Goal: Task Accomplishment & Management: Use online tool/utility

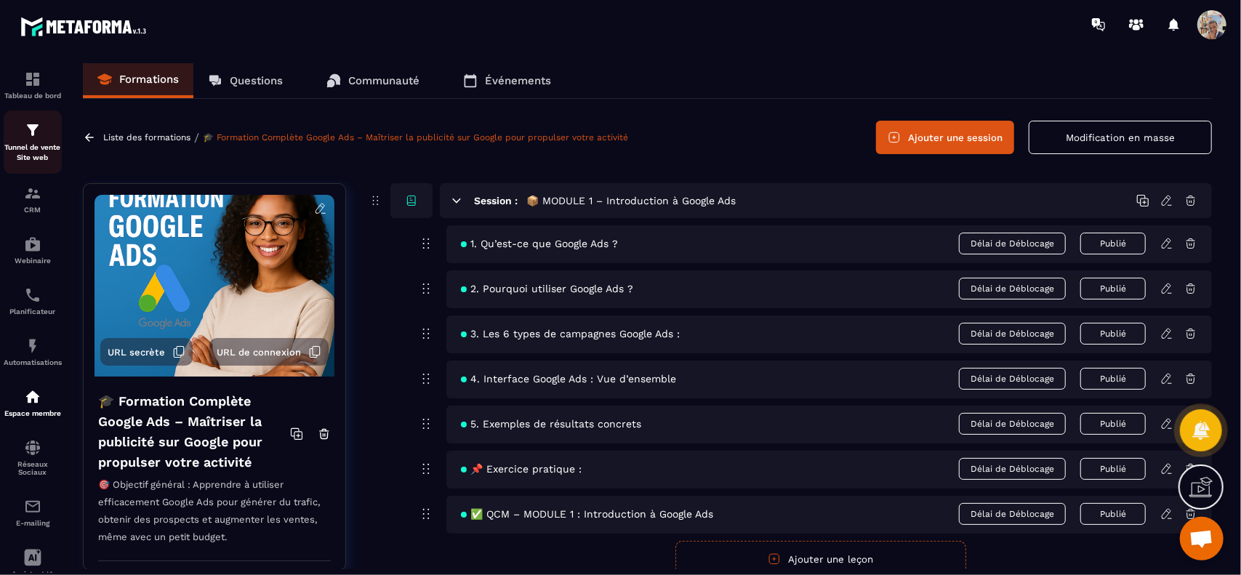
click at [33, 151] on p "Tunnel de vente Site web" at bounding box center [33, 153] width 58 height 20
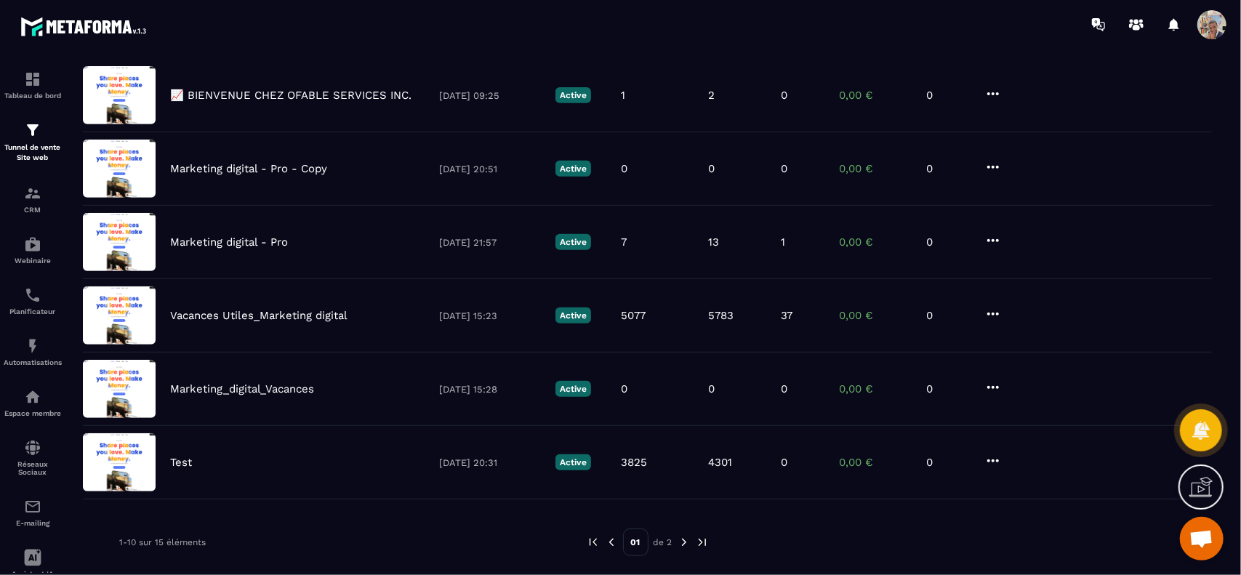
scroll to position [445, 0]
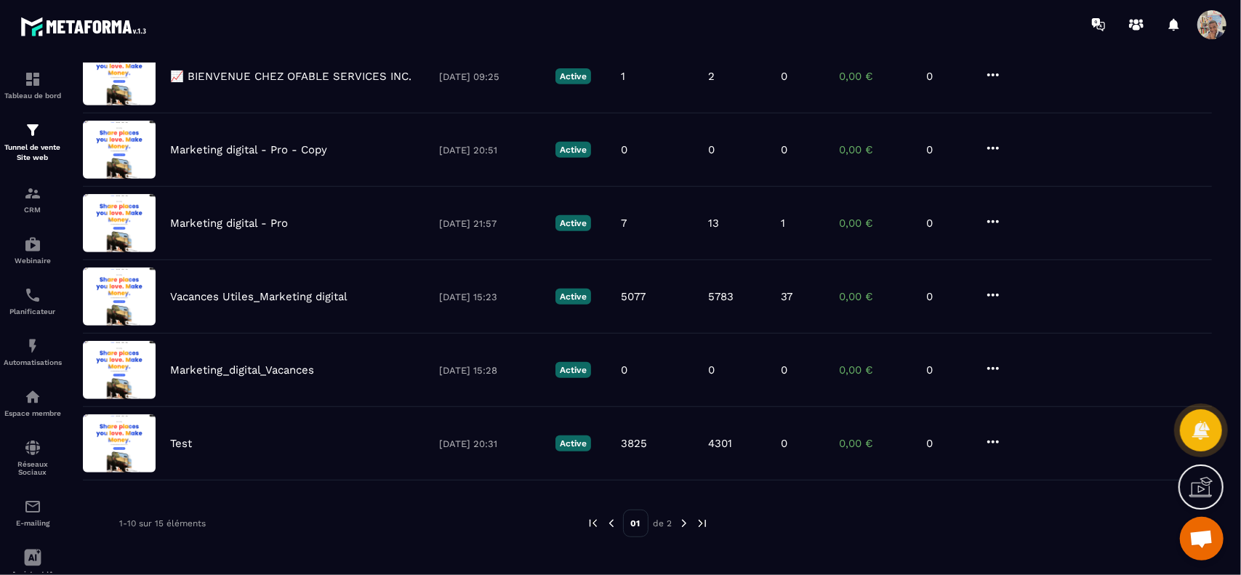
click at [683, 518] on img at bounding box center [684, 523] width 13 height 13
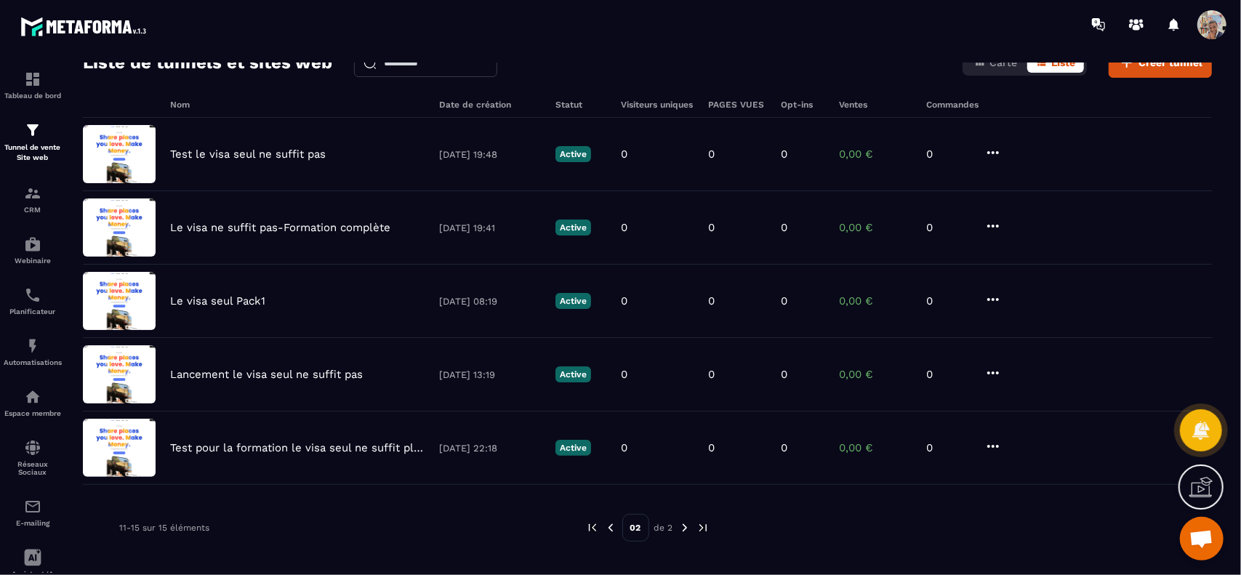
scroll to position [79, 0]
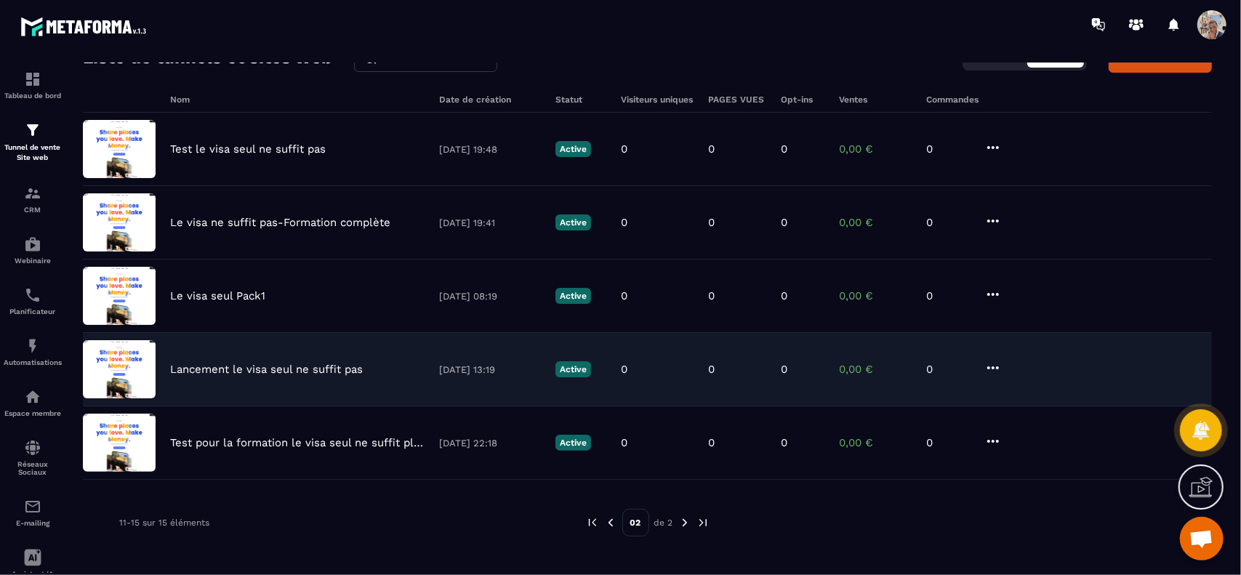
click at [327, 366] on p "Lancement le visa seul ne suffit pas" at bounding box center [266, 369] width 193 height 13
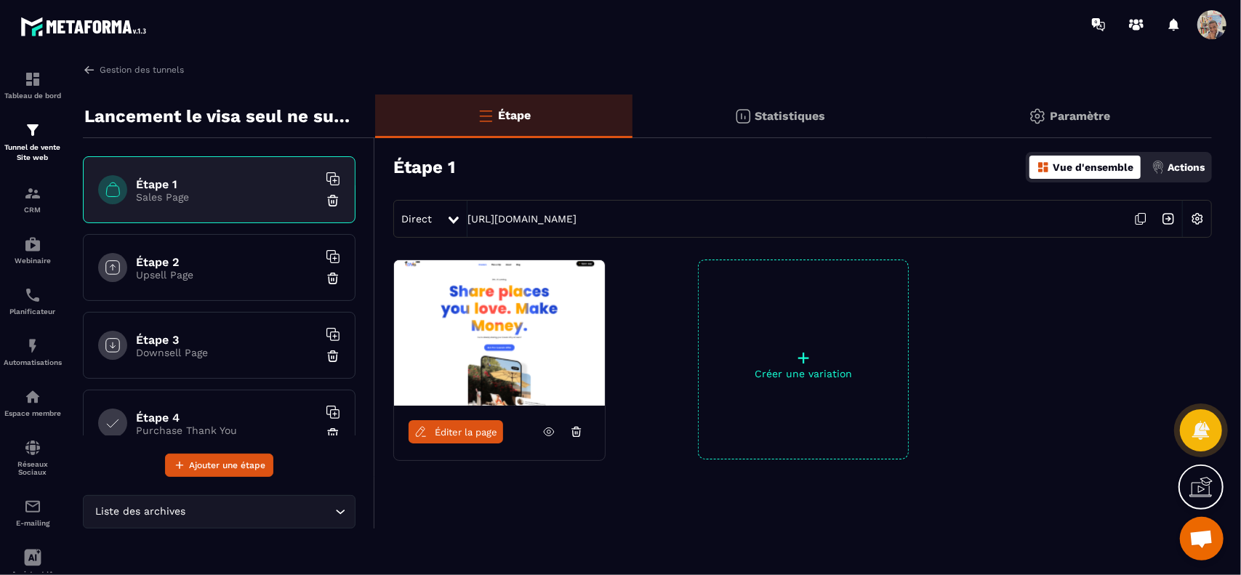
click at [1142, 222] on icon at bounding box center [1142, 218] width 7 height 9
click at [87, 71] on img at bounding box center [89, 69] width 13 height 13
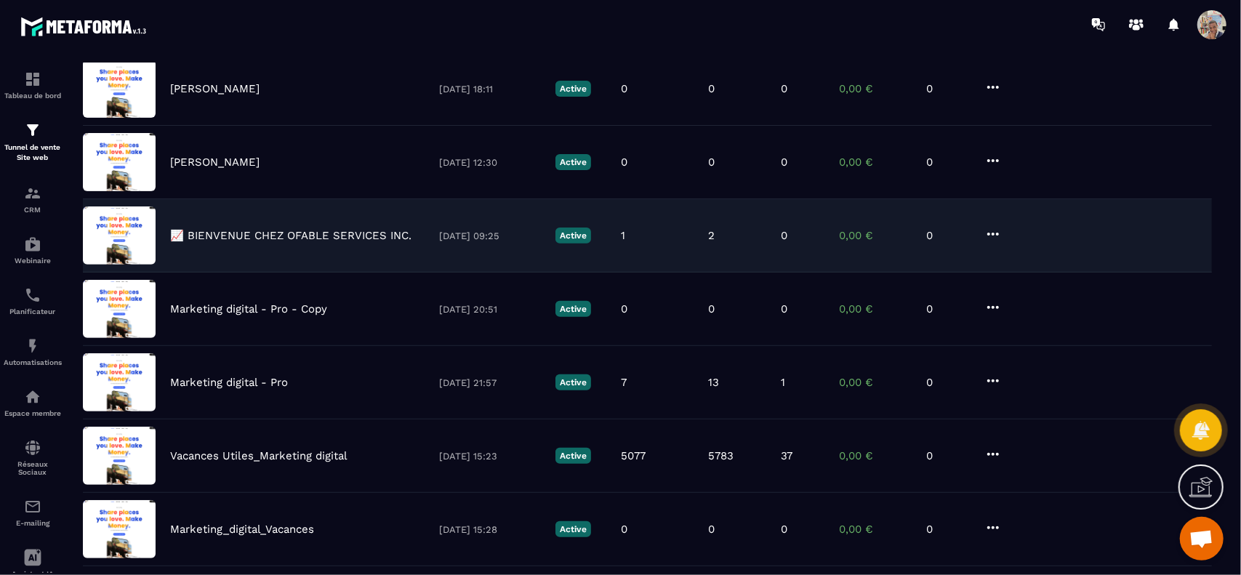
scroll to position [445, 0]
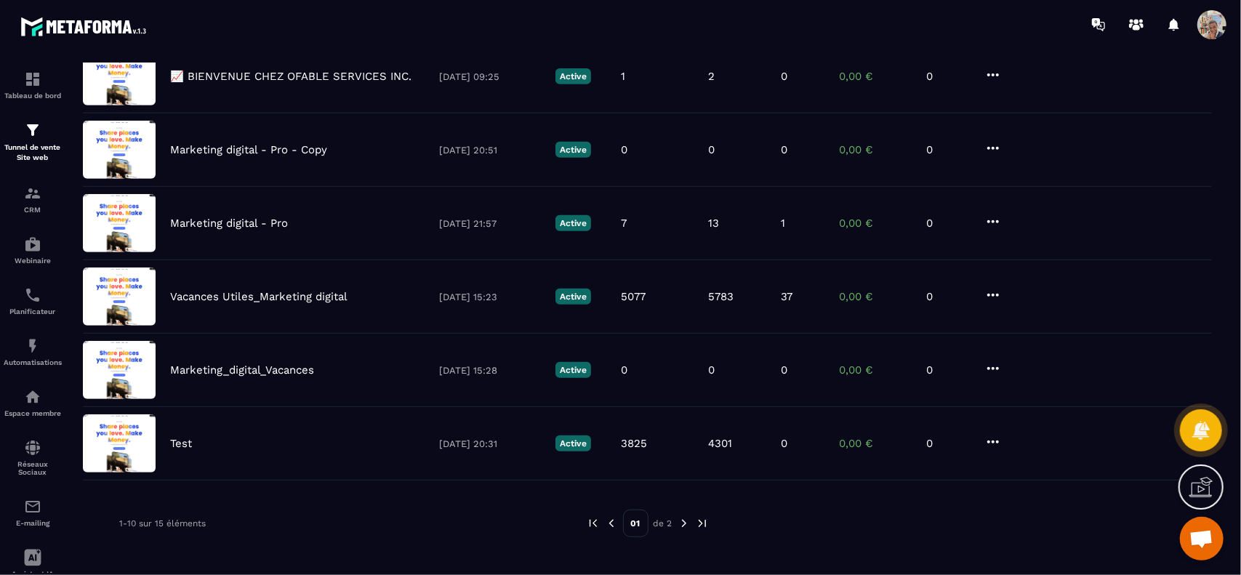
click at [686, 518] on img at bounding box center [684, 523] width 13 height 13
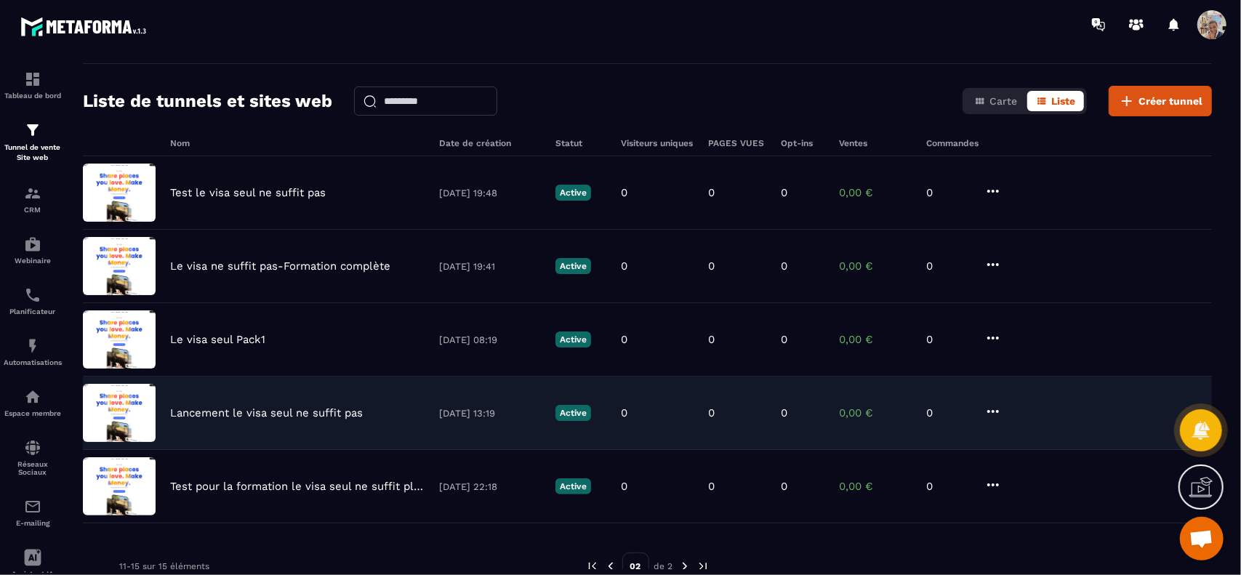
scroll to position [0, 0]
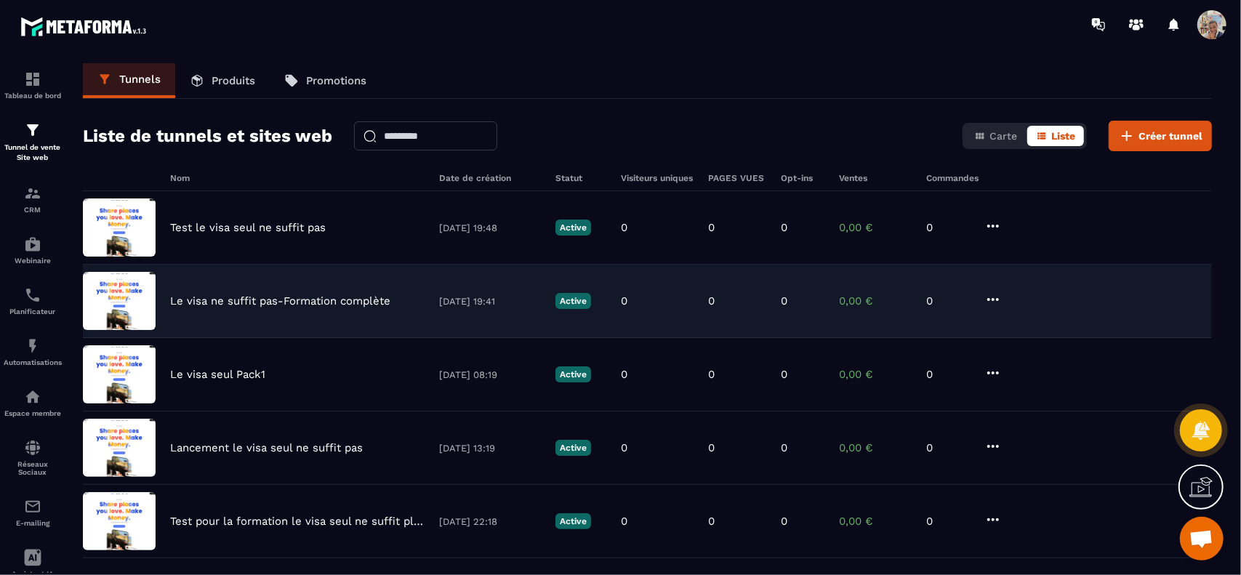
click at [322, 297] on p "Le visa ne suffit pas-Formation complète" at bounding box center [280, 300] width 220 height 13
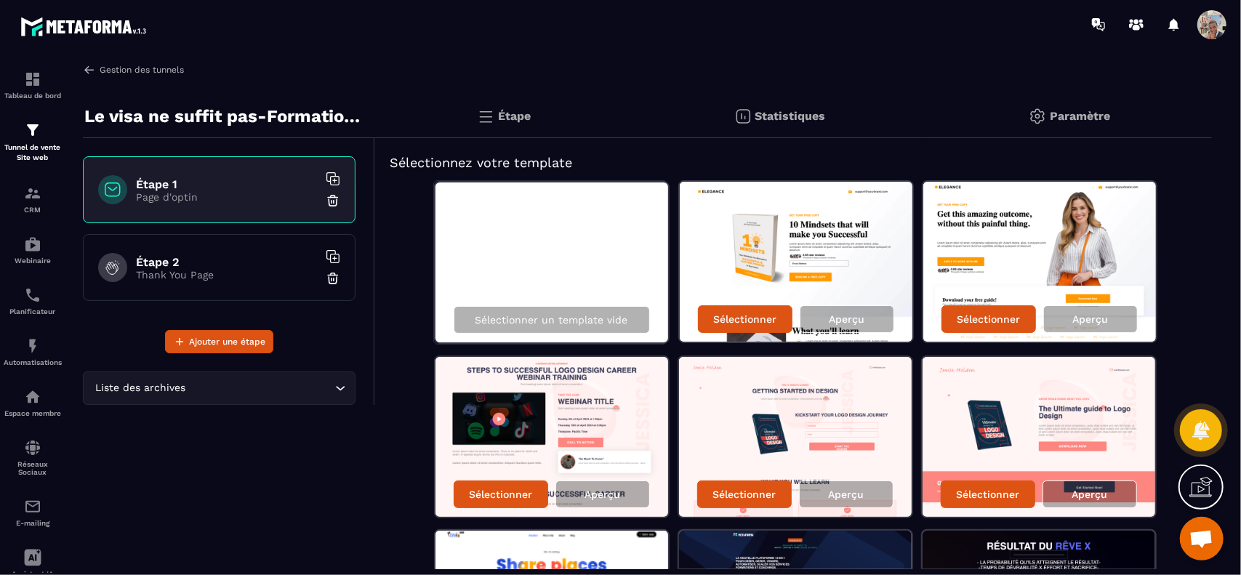
click at [90, 71] on img at bounding box center [89, 69] width 13 height 13
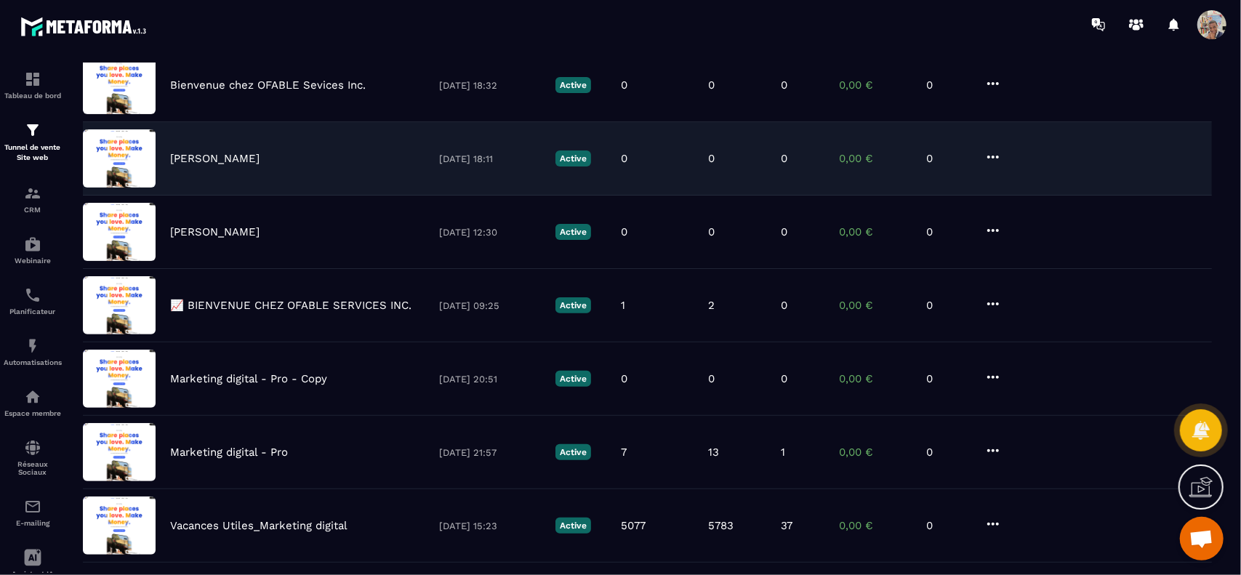
scroll to position [445, 0]
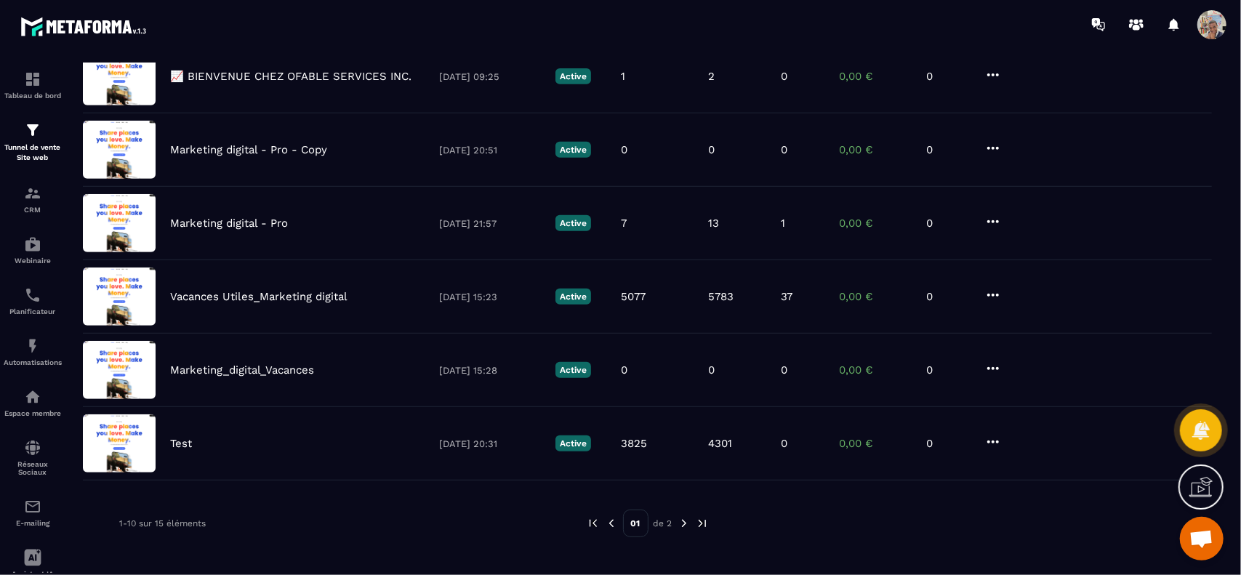
click at [682, 518] on img at bounding box center [684, 523] width 13 height 13
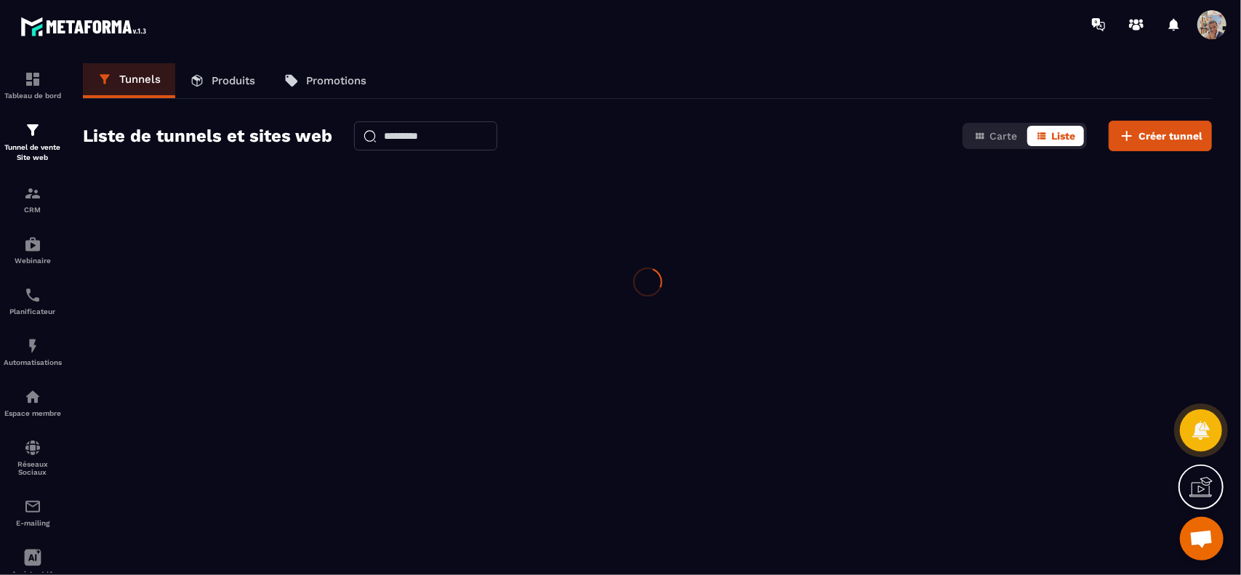
scroll to position [0, 0]
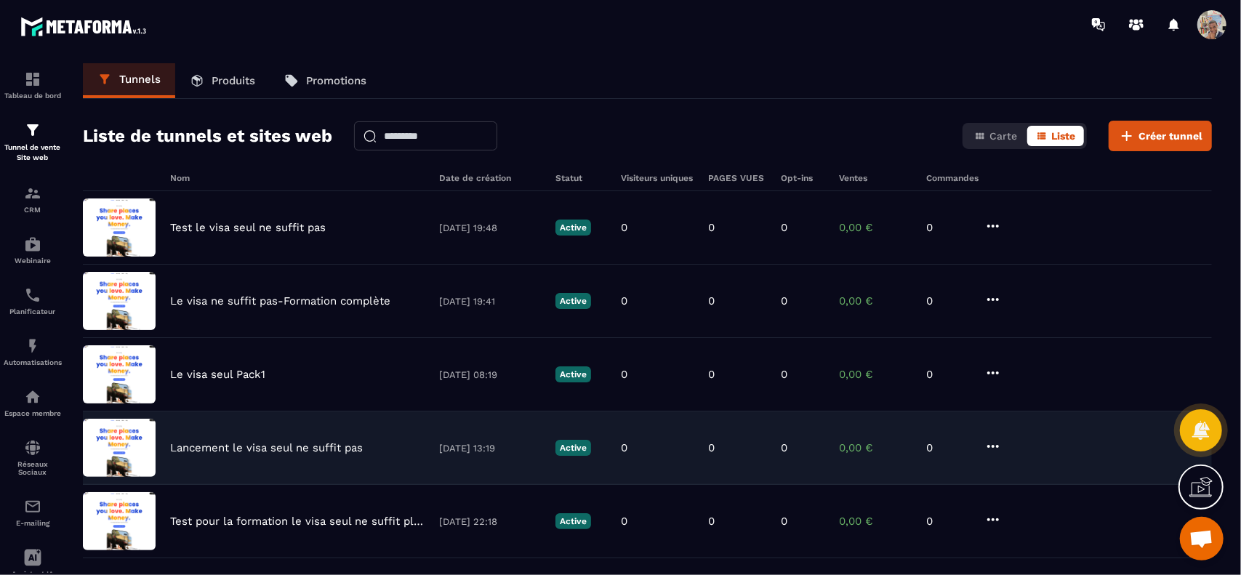
click at [336, 443] on p "Lancement le visa seul ne suffit pas" at bounding box center [266, 447] width 193 height 13
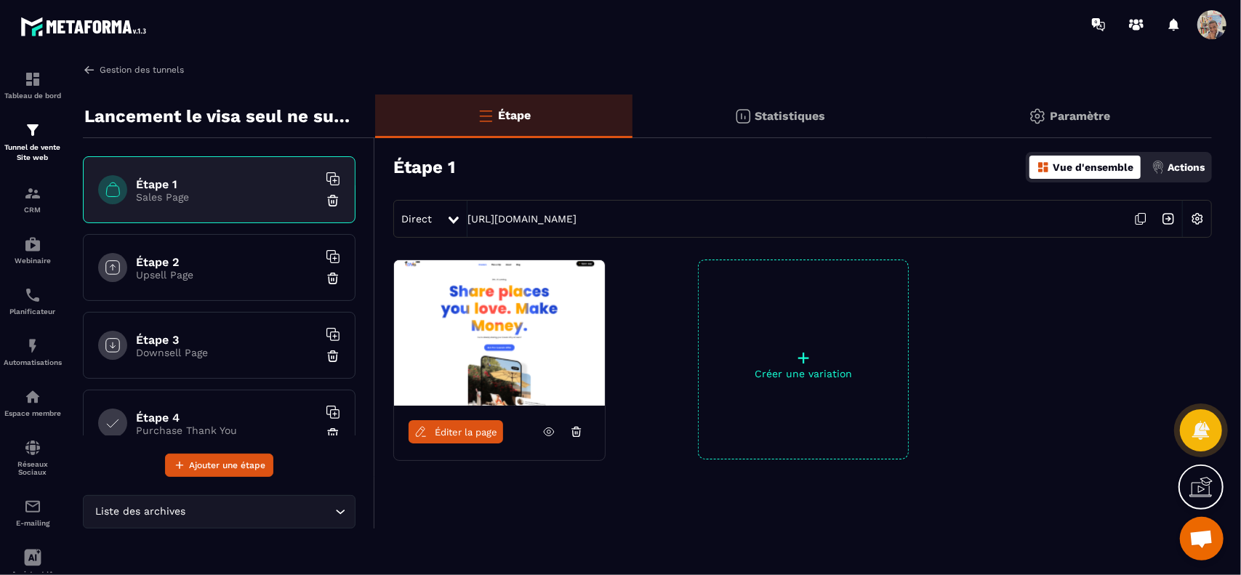
click at [86, 72] on img at bounding box center [89, 69] width 13 height 13
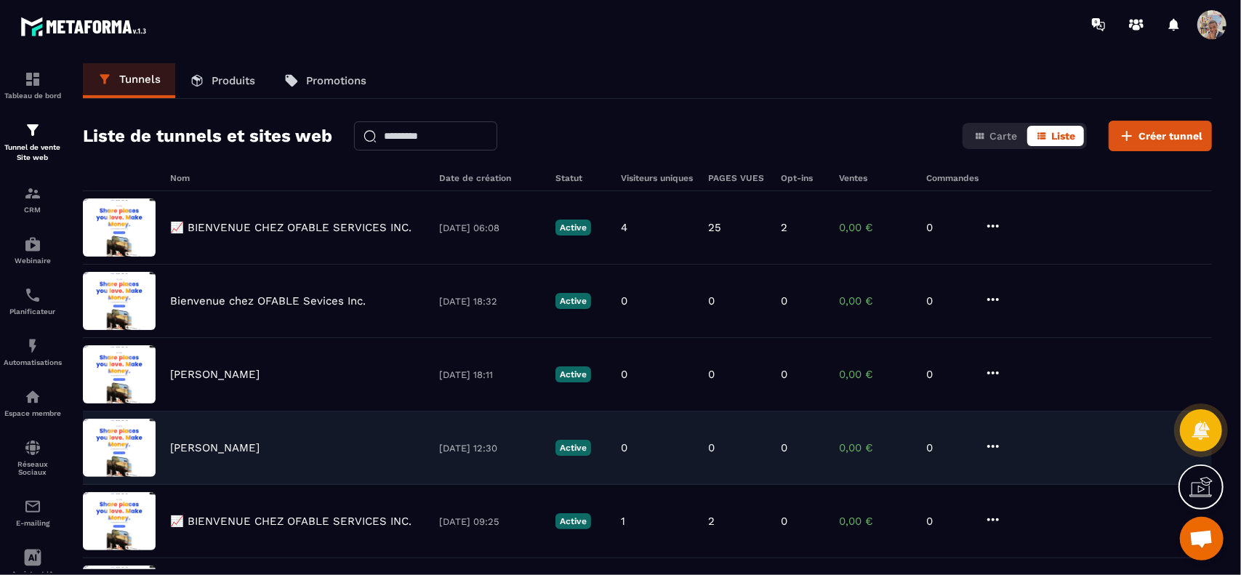
scroll to position [445, 0]
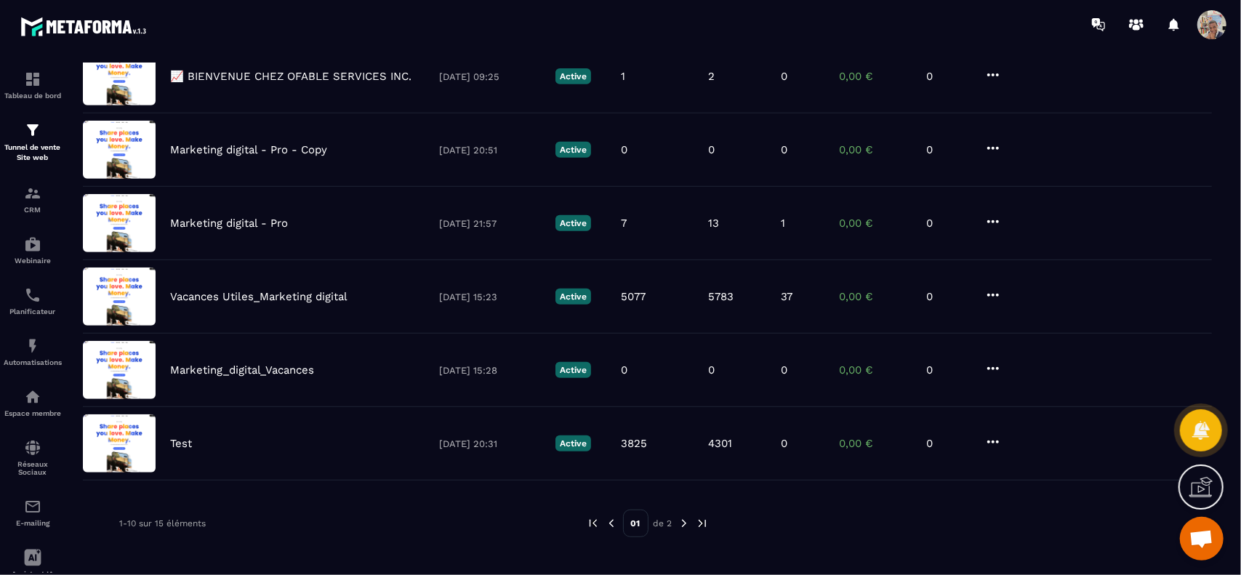
click at [683, 520] on img at bounding box center [684, 523] width 13 height 13
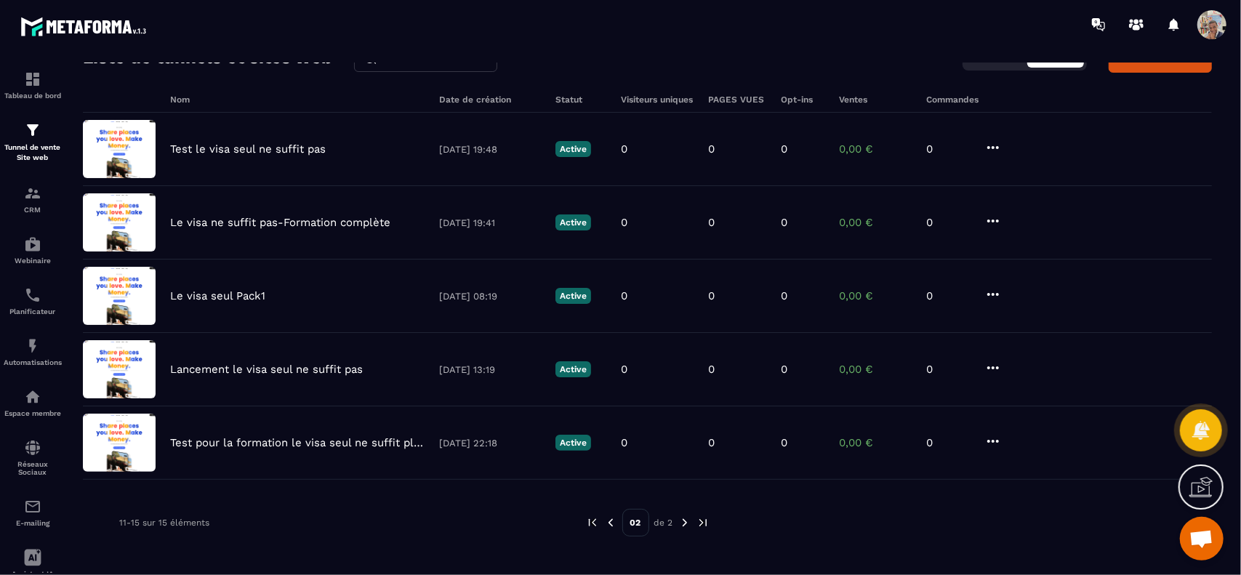
scroll to position [79, 0]
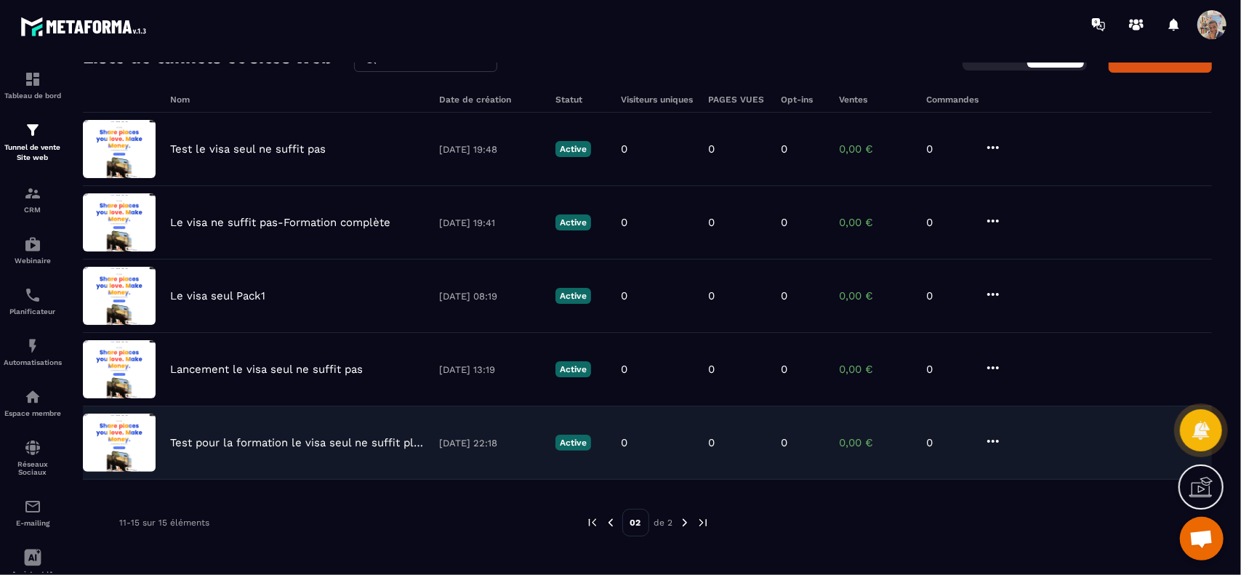
click at [457, 438] on p "[DATE] 22:18" at bounding box center [490, 443] width 102 height 11
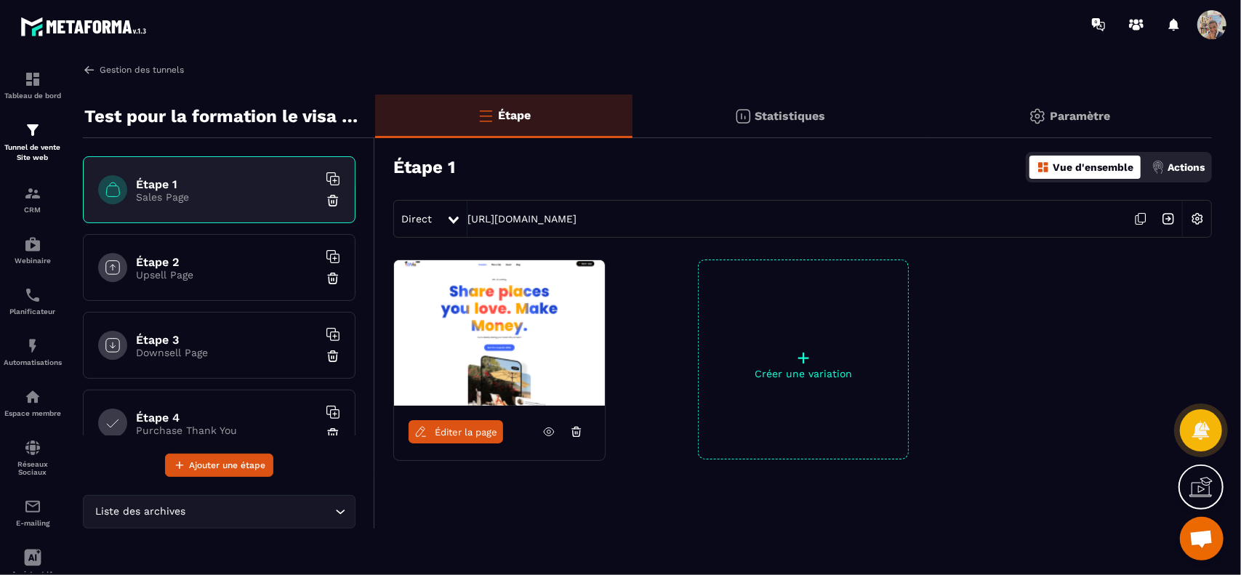
click at [90, 66] on img at bounding box center [89, 69] width 13 height 13
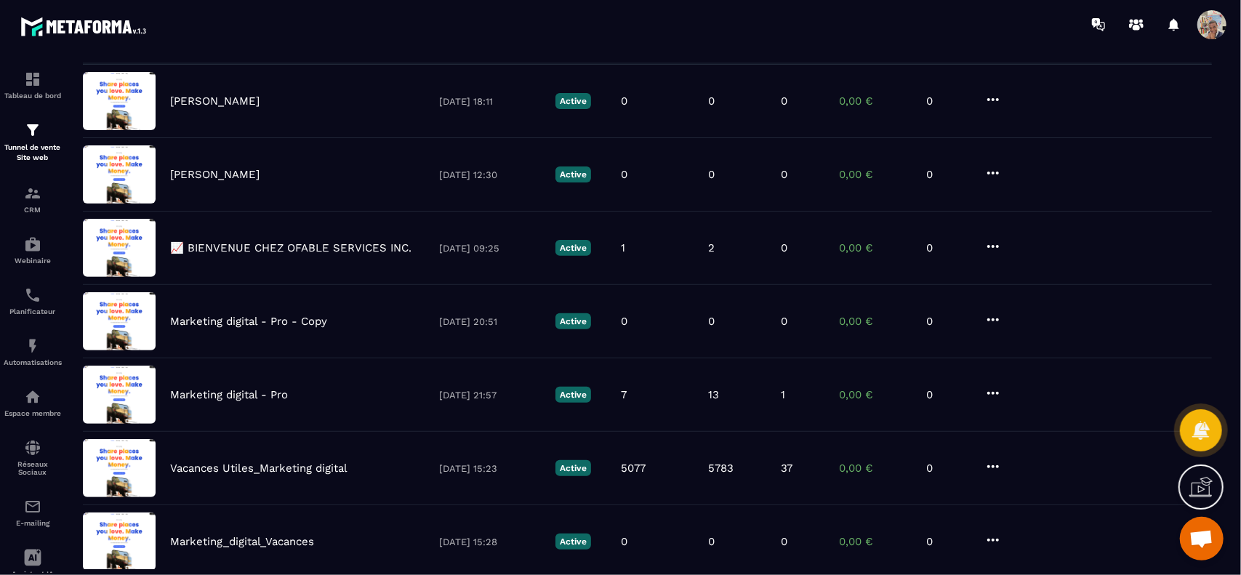
scroll to position [445, 0]
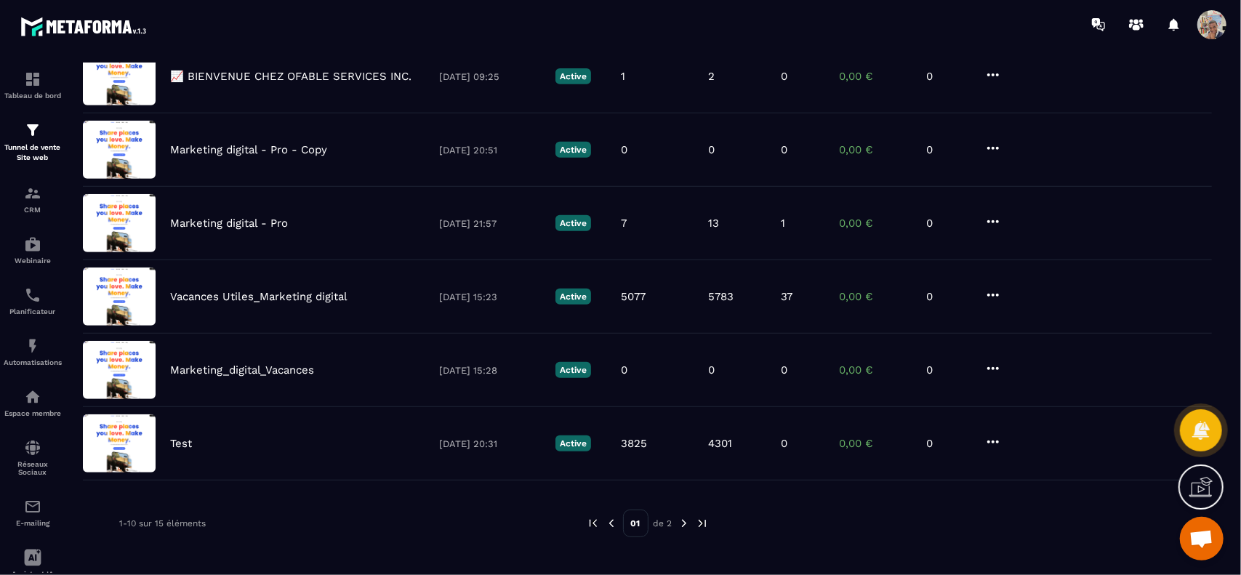
click at [678, 518] on img at bounding box center [684, 523] width 13 height 13
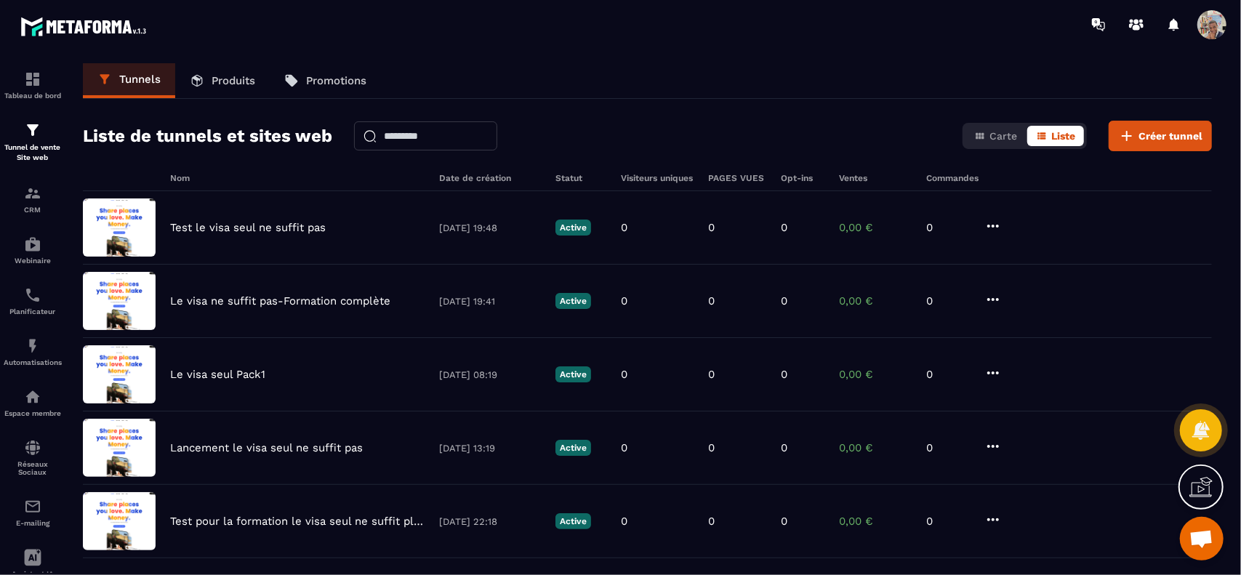
scroll to position [79, 0]
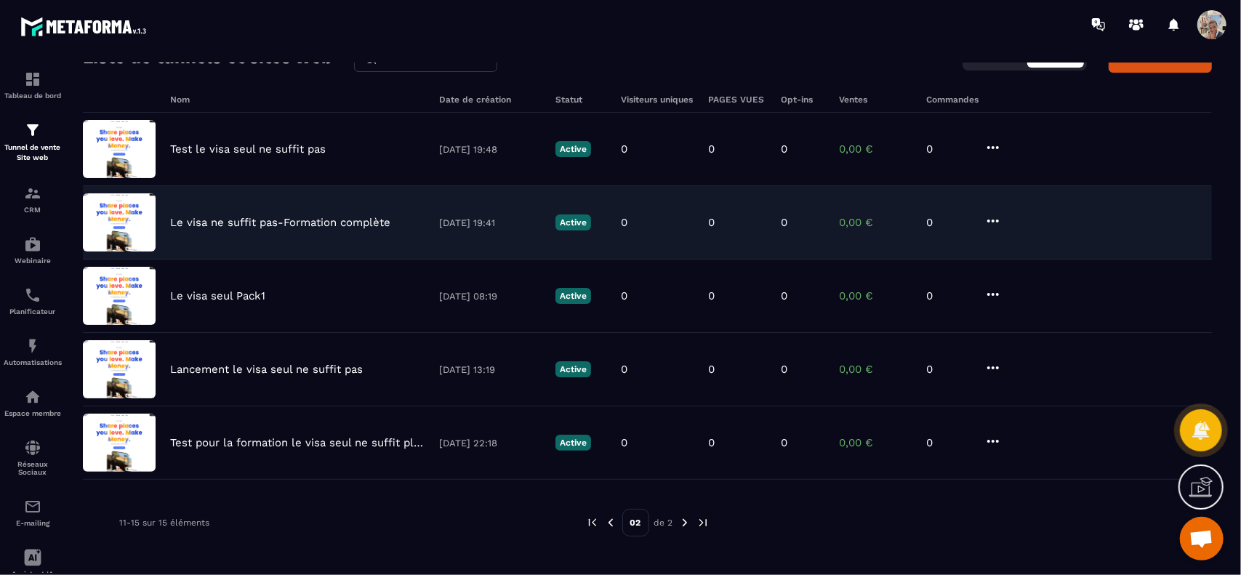
click at [401, 218] on div "Le visa ne suffit pas-Formation complète" at bounding box center [297, 222] width 254 height 13
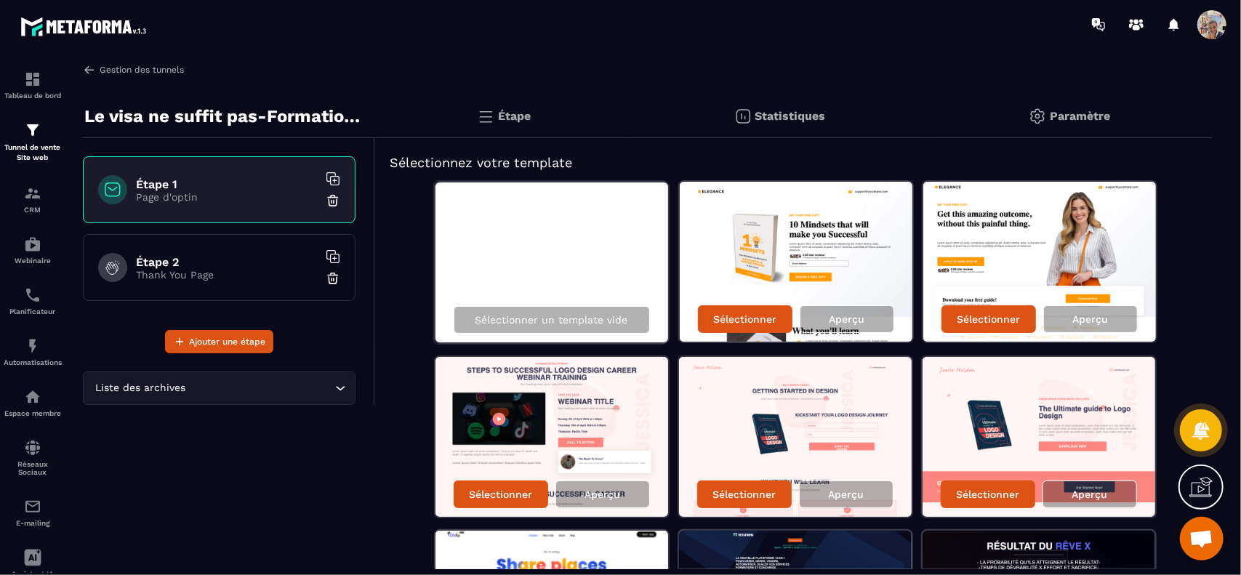
click at [94, 72] on img at bounding box center [89, 69] width 13 height 13
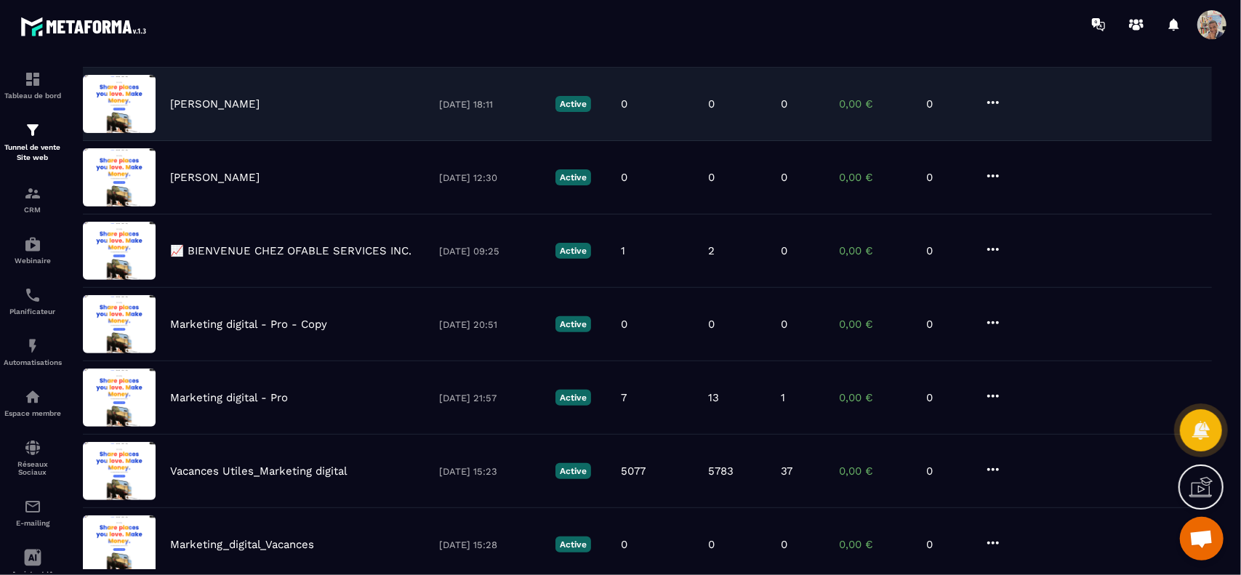
scroll to position [445, 0]
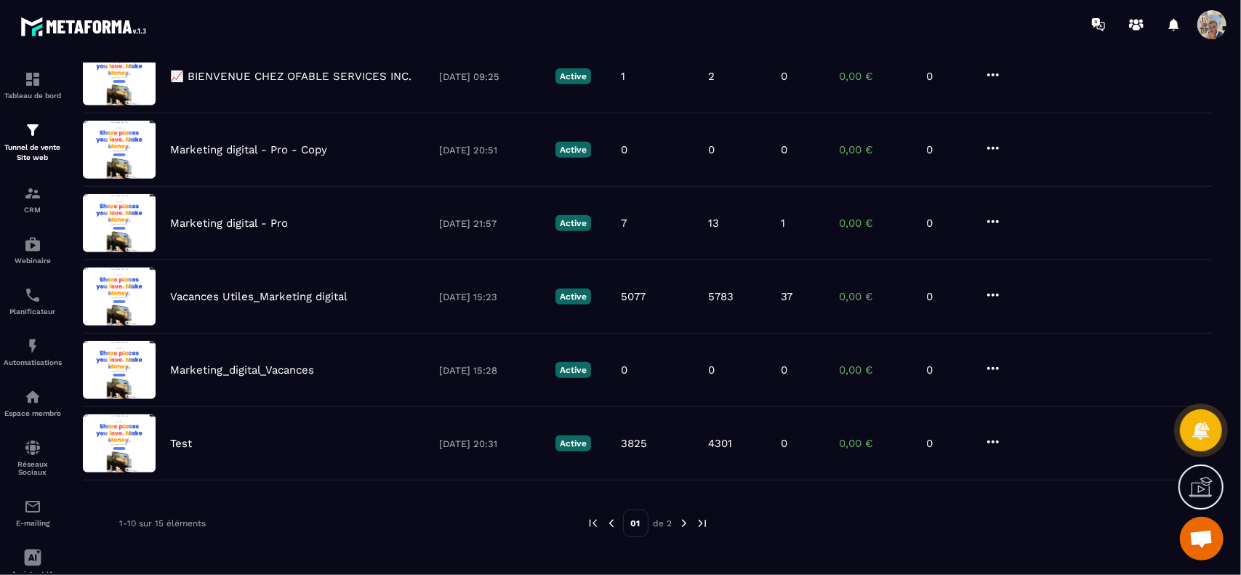
click at [687, 520] on img at bounding box center [684, 523] width 13 height 13
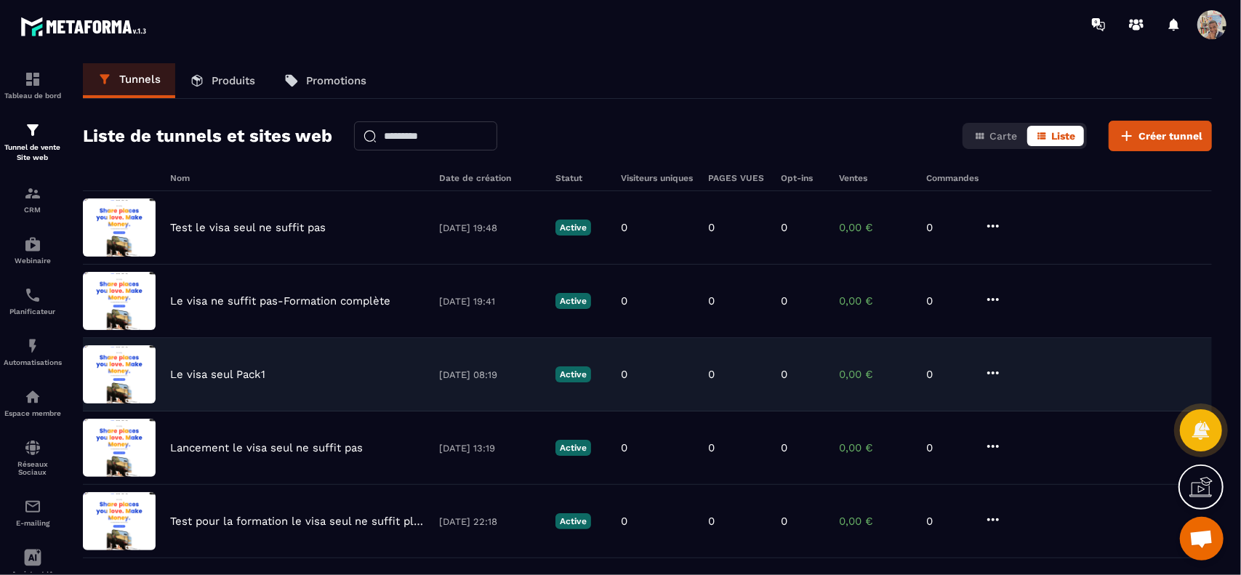
click at [246, 372] on p "Le visa seul Pack1" at bounding box center [217, 374] width 95 height 13
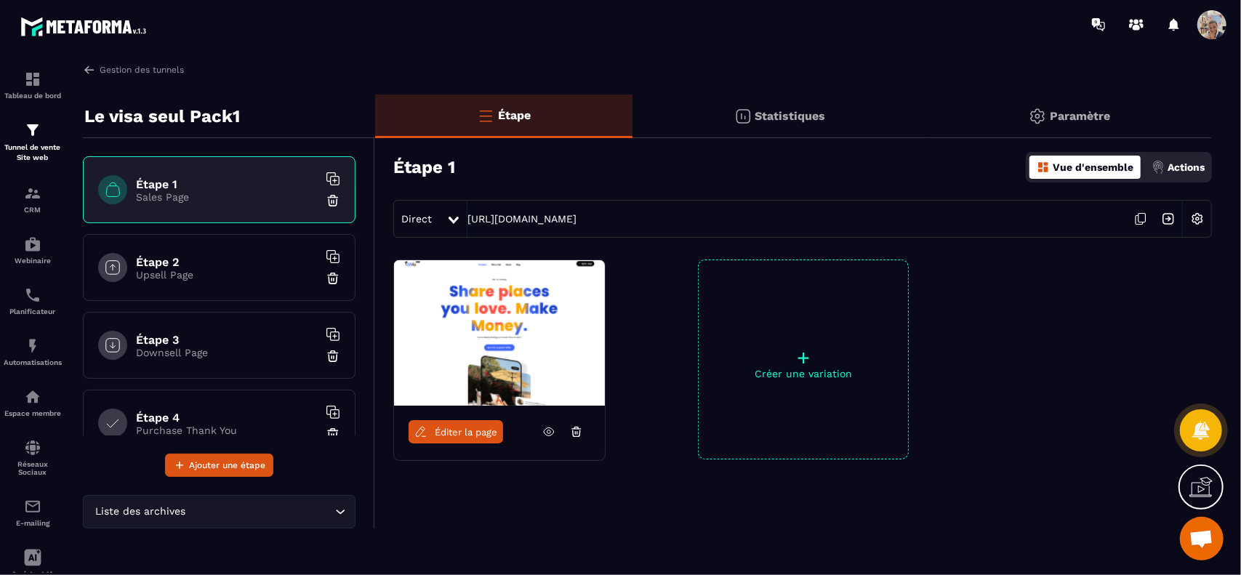
click at [548, 428] on icon at bounding box center [548, 431] width 13 height 13
click at [87, 68] on img at bounding box center [89, 69] width 13 height 13
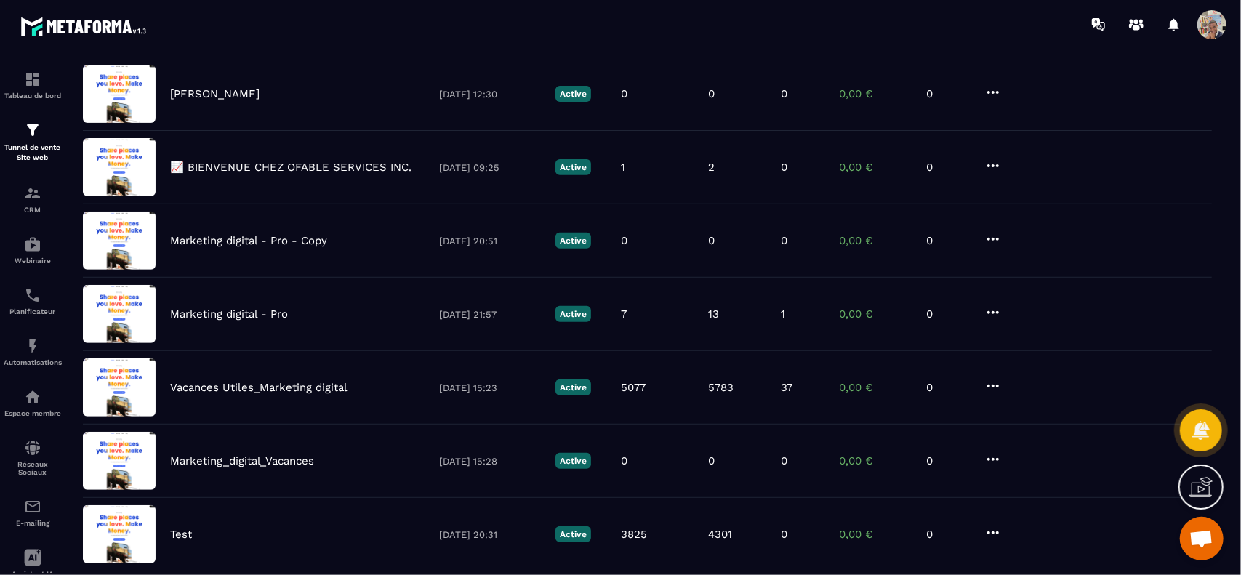
scroll to position [445, 0]
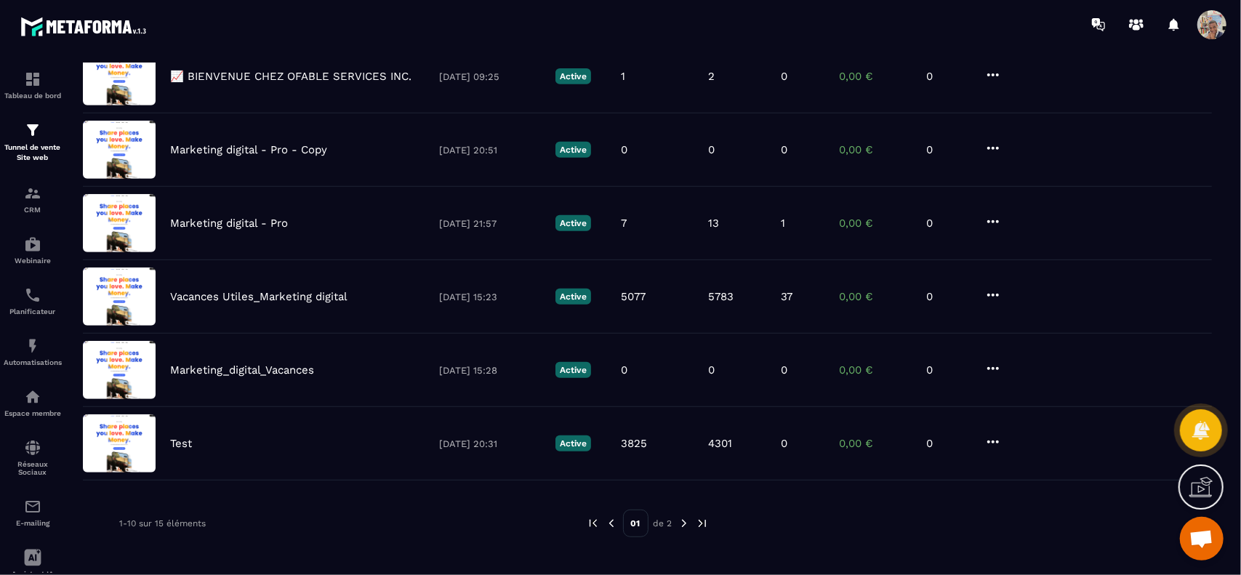
click at [682, 518] on img at bounding box center [684, 523] width 13 height 13
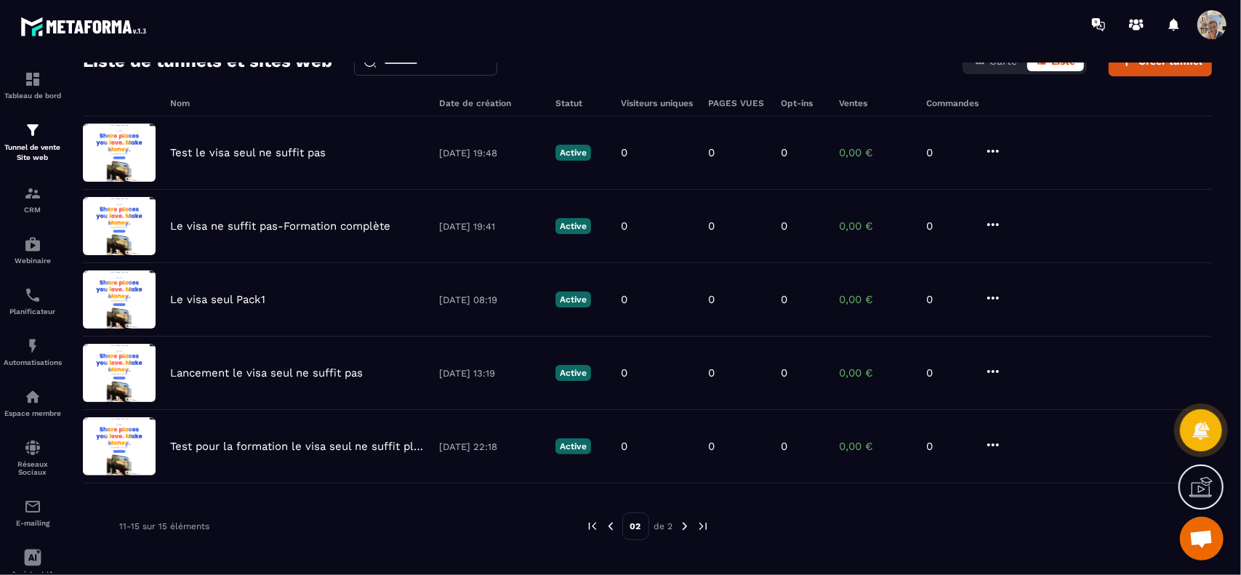
scroll to position [79, 0]
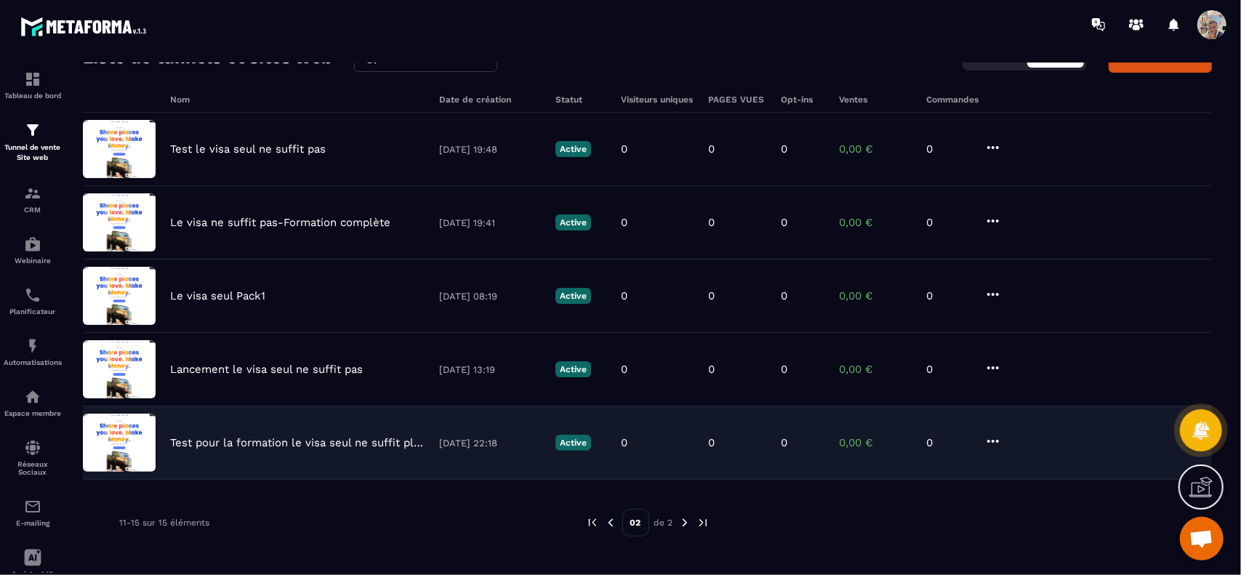
click at [997, 440] on icon at bounding box center [993, 441] width 12 height 3
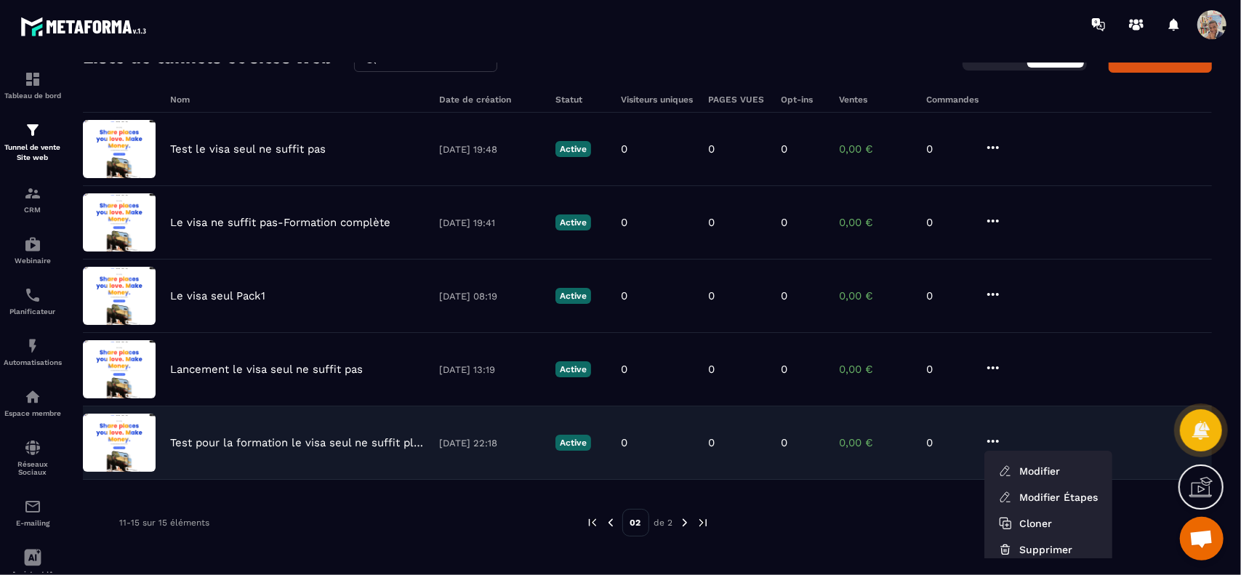
click at [127, 431] on img at bounding box center [119, 443] width 73 height 58
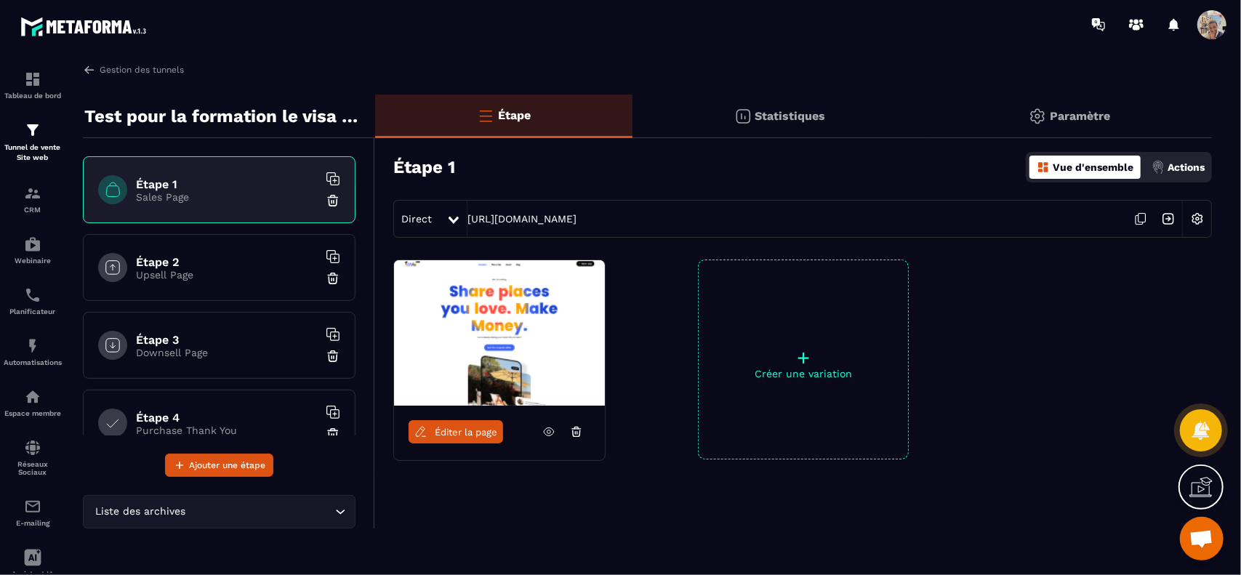
click at [549, 436] on icon at bounding box center [548, 431] width 13 height 13
click at [92, 65] on img at bounding box center [89, 69] width 13 height 13
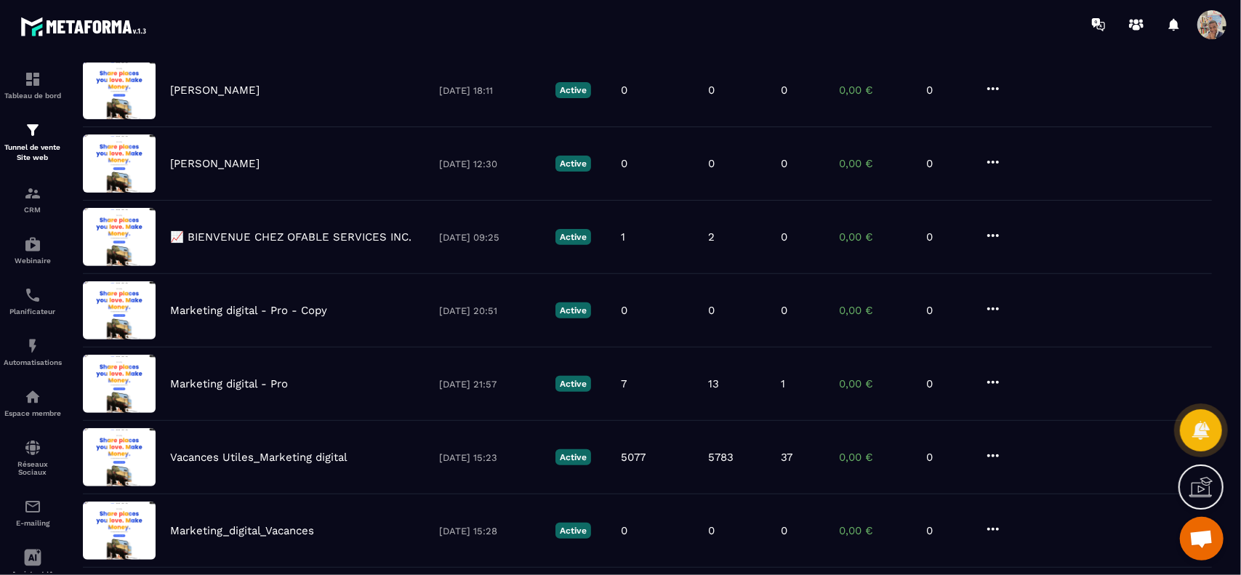
scroll to position [445, 0]
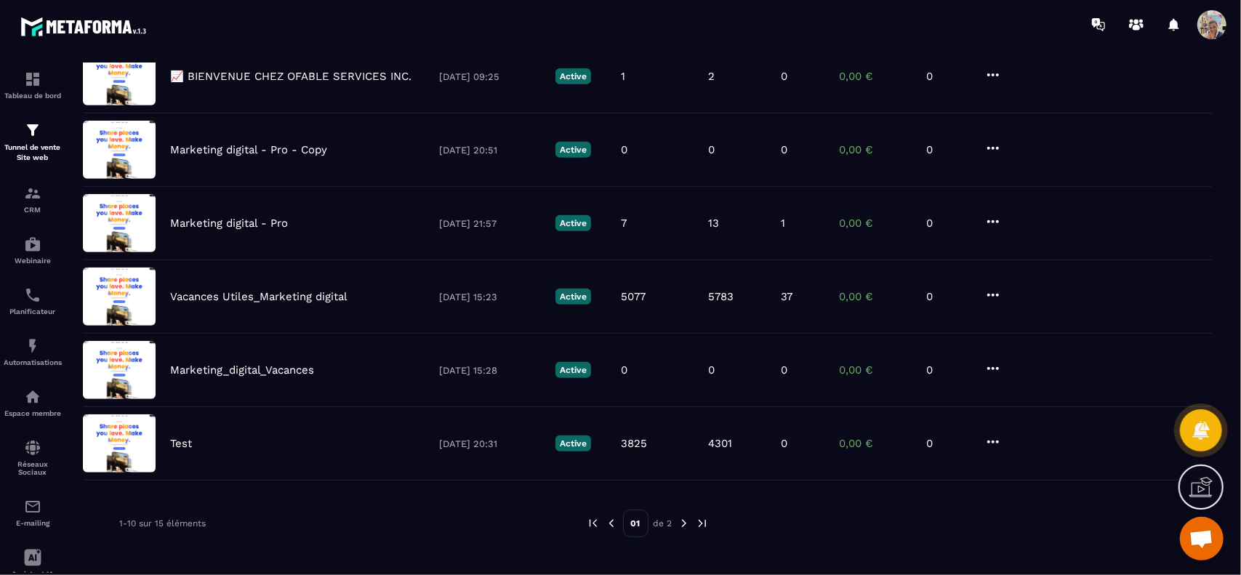
click at [683, 517] on img at bounding box center [684, 523] width 13 height 13
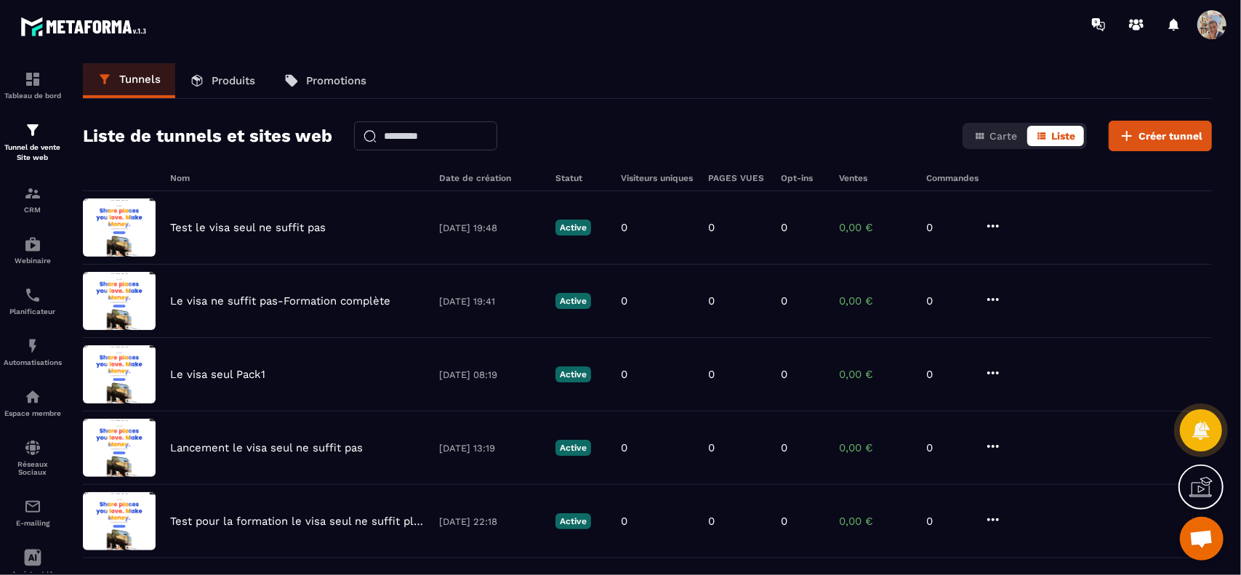
scroll to position [79, 0]
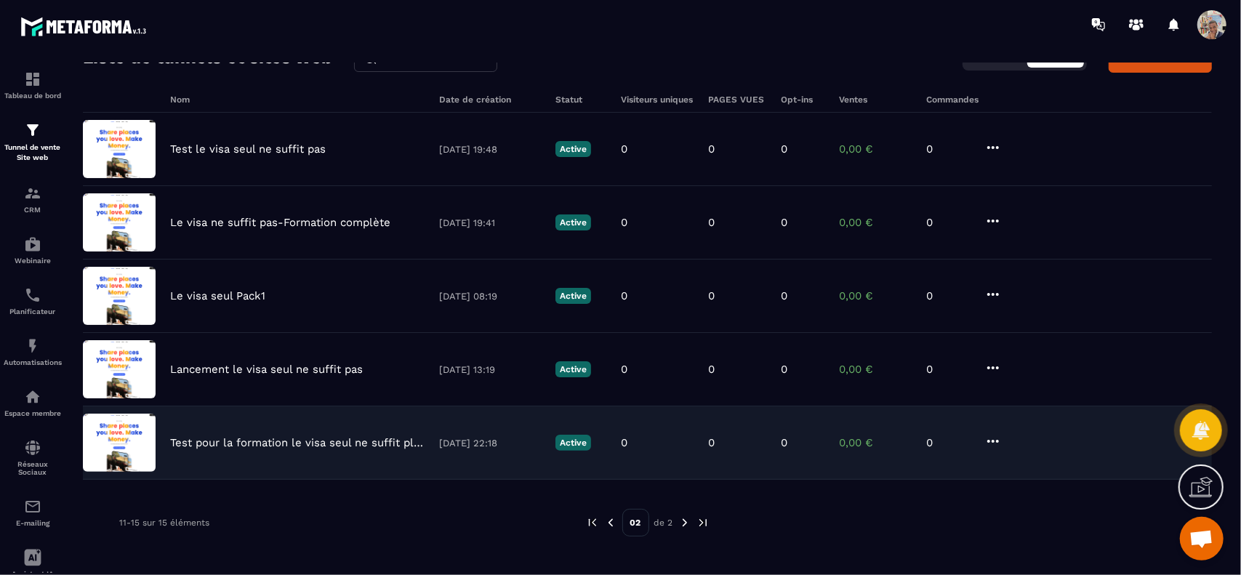
click at [998, 437] on icon at bounding box center [993, 441] width 17 height 17
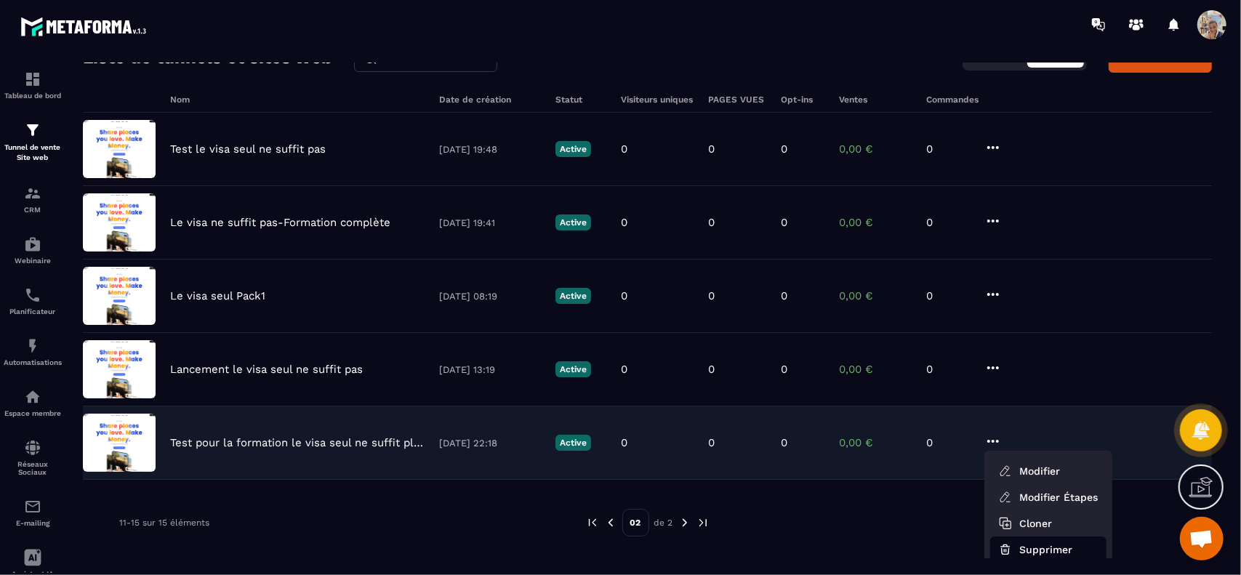
click at [1018, 543] on button "Supprimer" at bounding box center [1048, 550] width 116 height 26
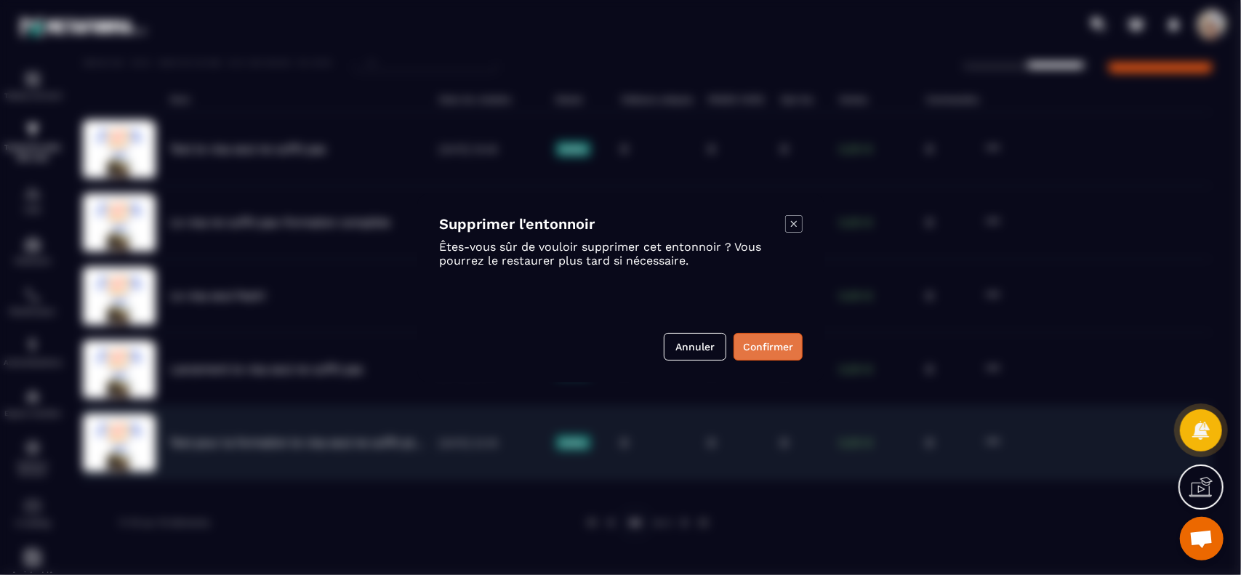
click at [755, 344] on button "Confirmer" at bounding box center [768, 347] width 69 height 28
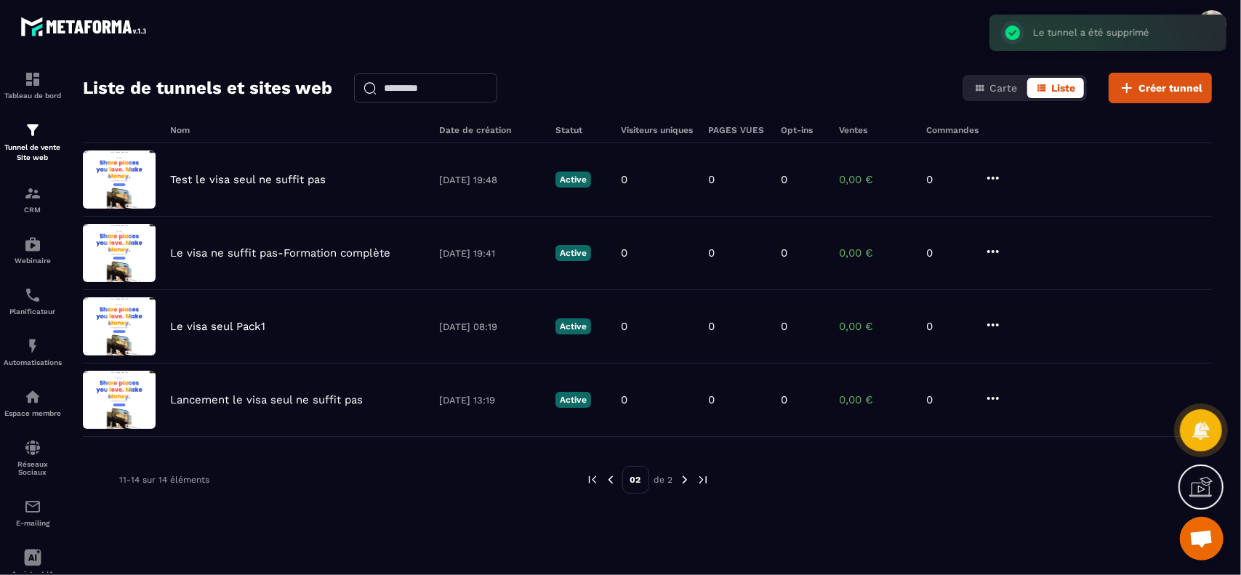
scroll to position [47, 0]
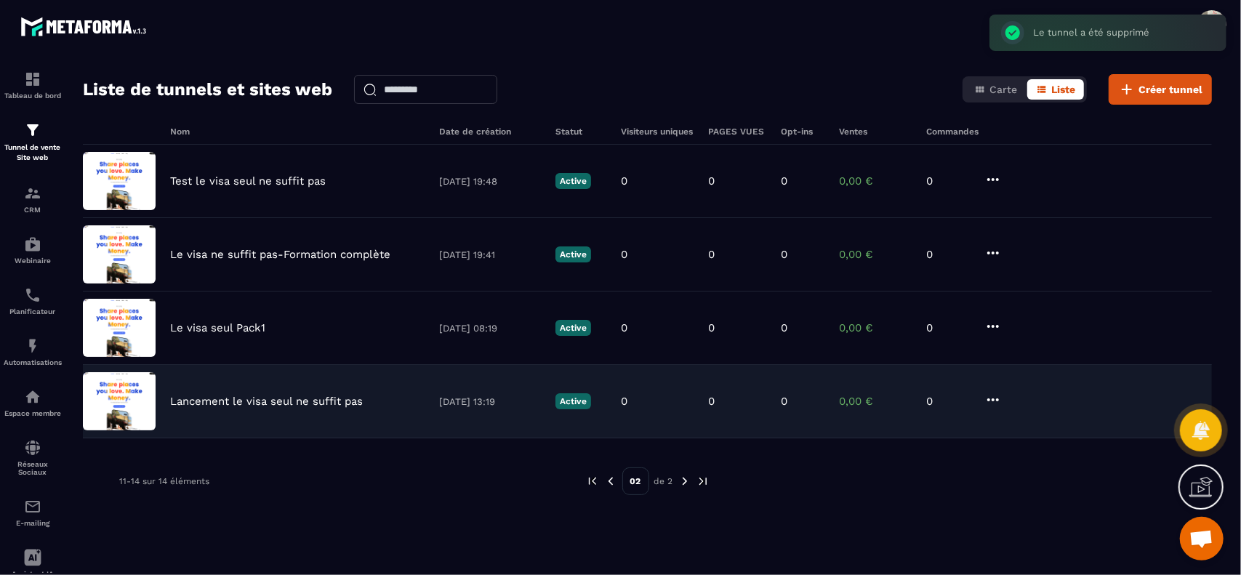
click at [385, 398] on div "Lancement le visa seul ne suffit pas" at bounding box center [297, 401] width 254 height 13
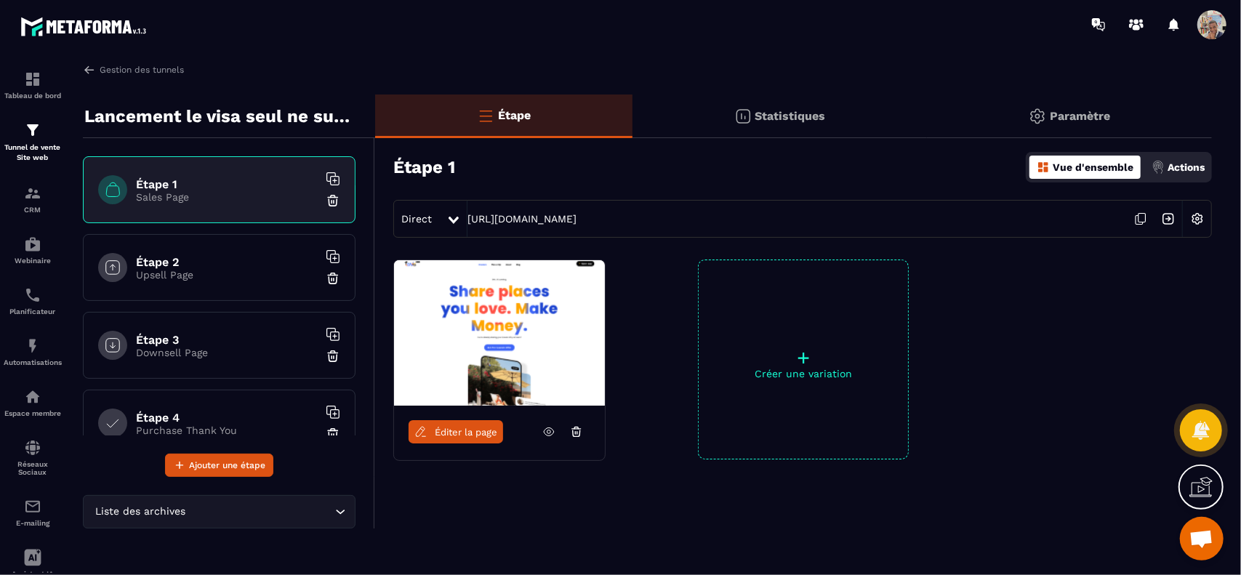
click at [548, 430] on icon at bounding box center [548, 431] width 13 height 13
click at [1198, 216] on img at bounding box center [1198, 219] width 28 height 28
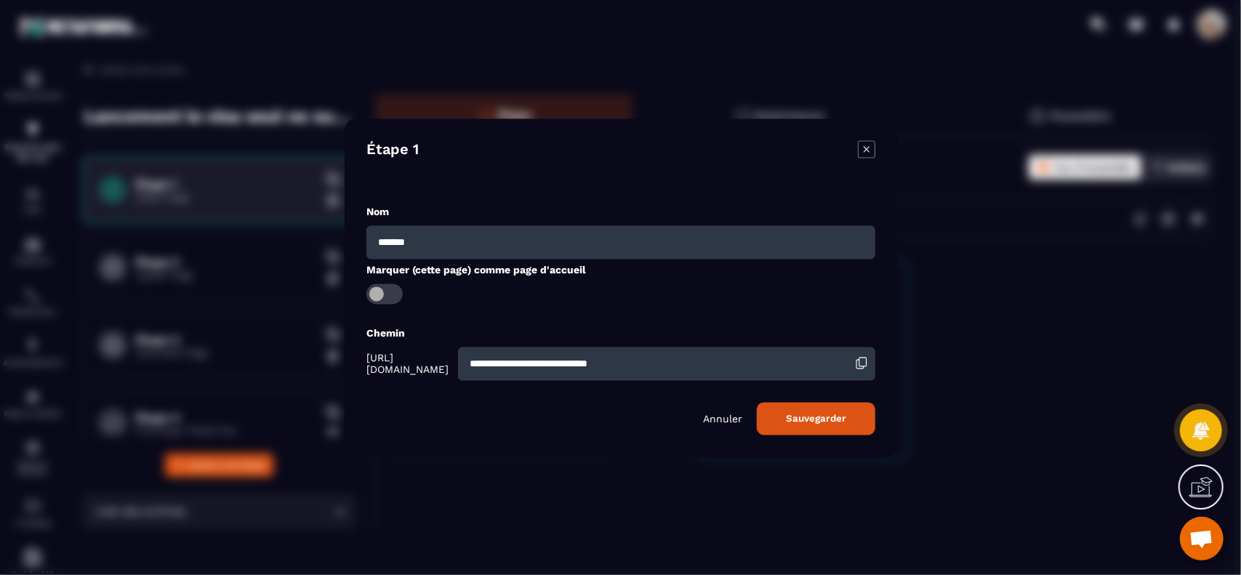
click at [728, 416] on p "Annuler" at bounding box center [722, 419] width 39 height 12
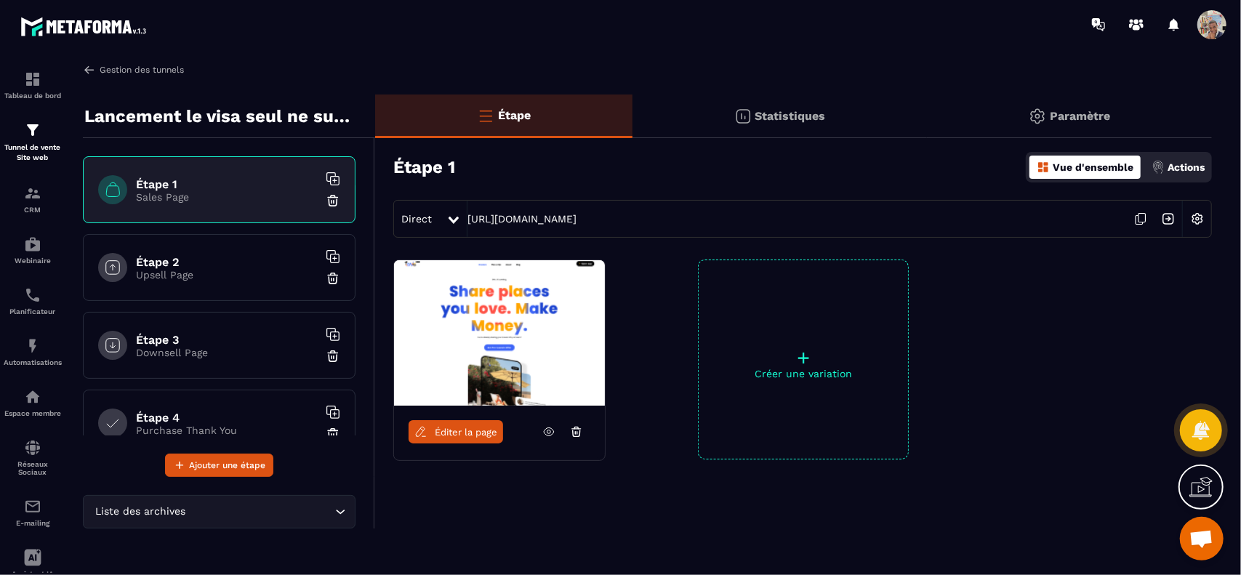
click at [92, 71] on img at bounding box center [89, 69] width 13 height 13
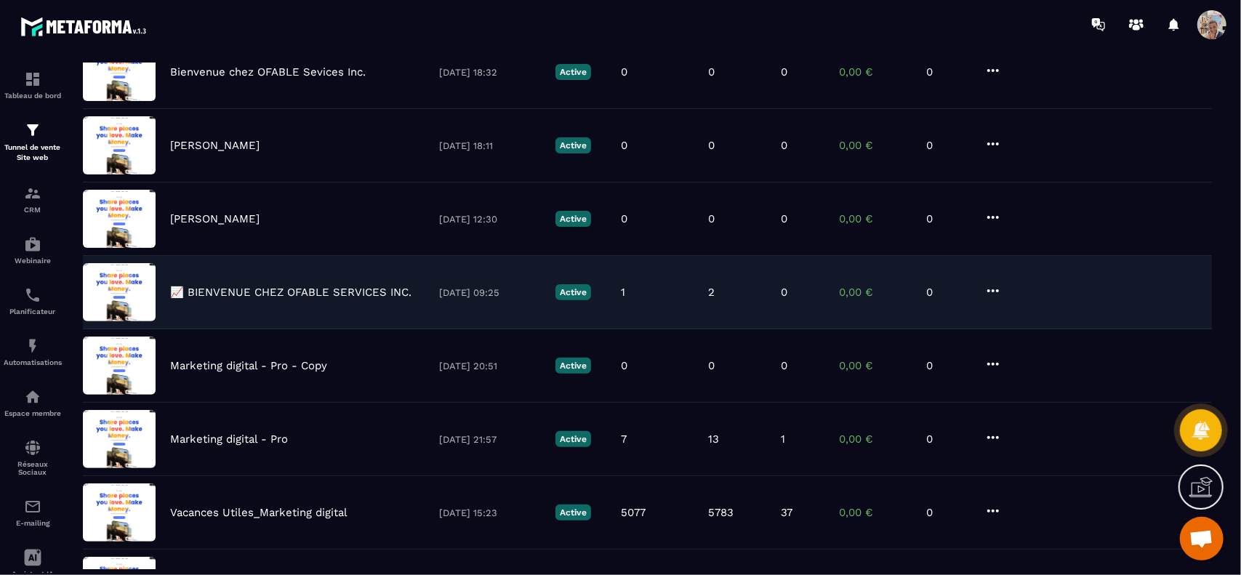
scroll to position [445, 0]
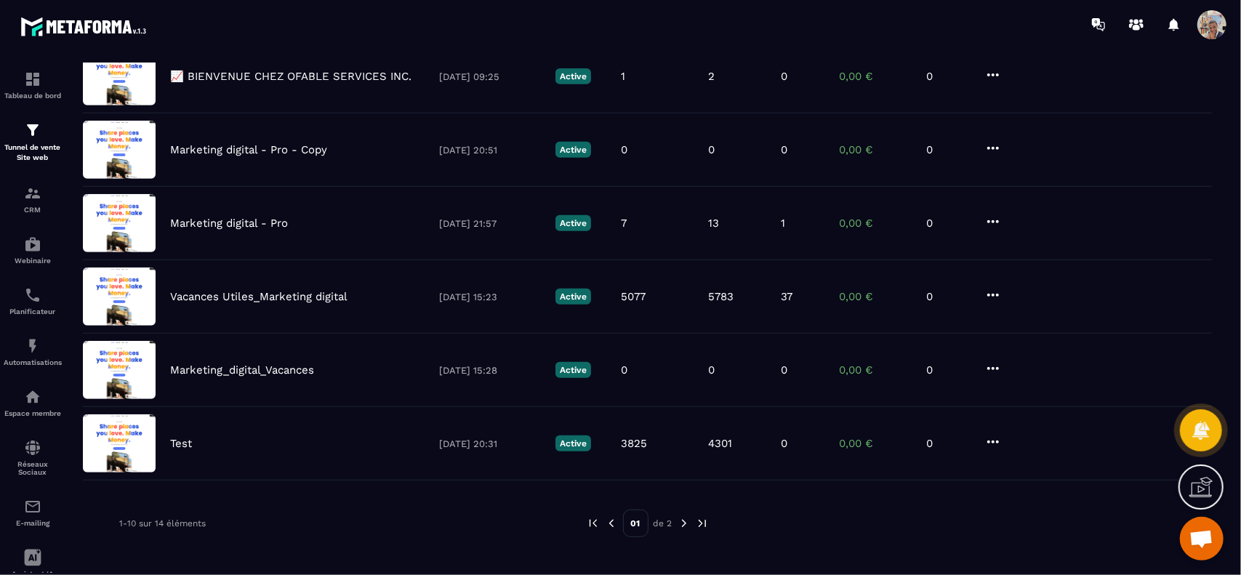
click at [685, 518] on img at bounding box center [684, 523] width 13 height 13
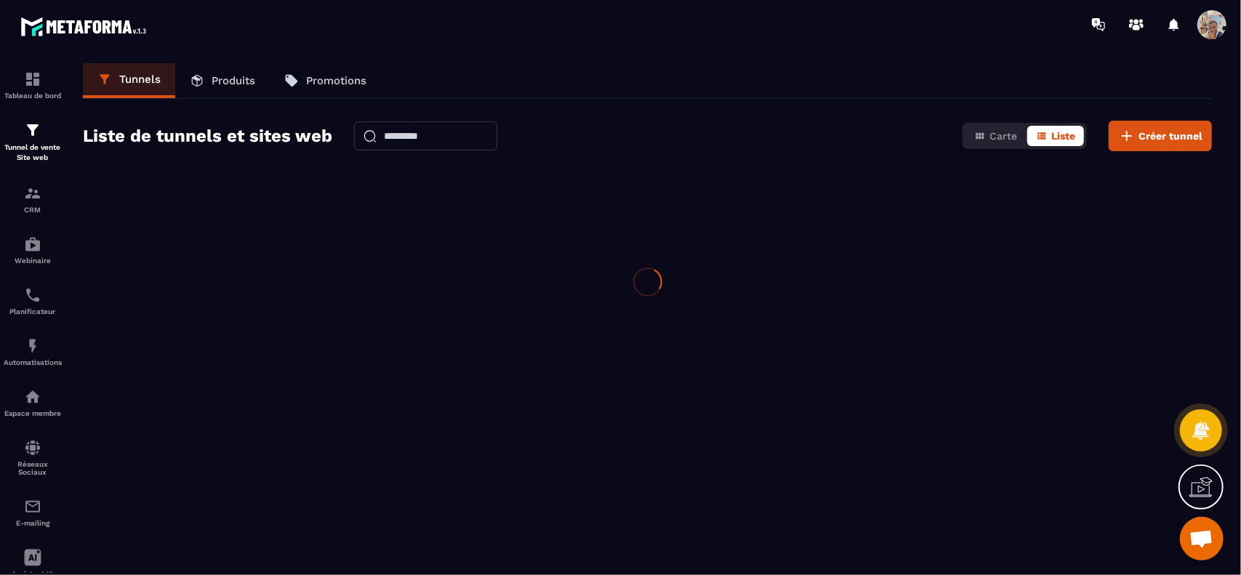
scroll to position [0, 0]
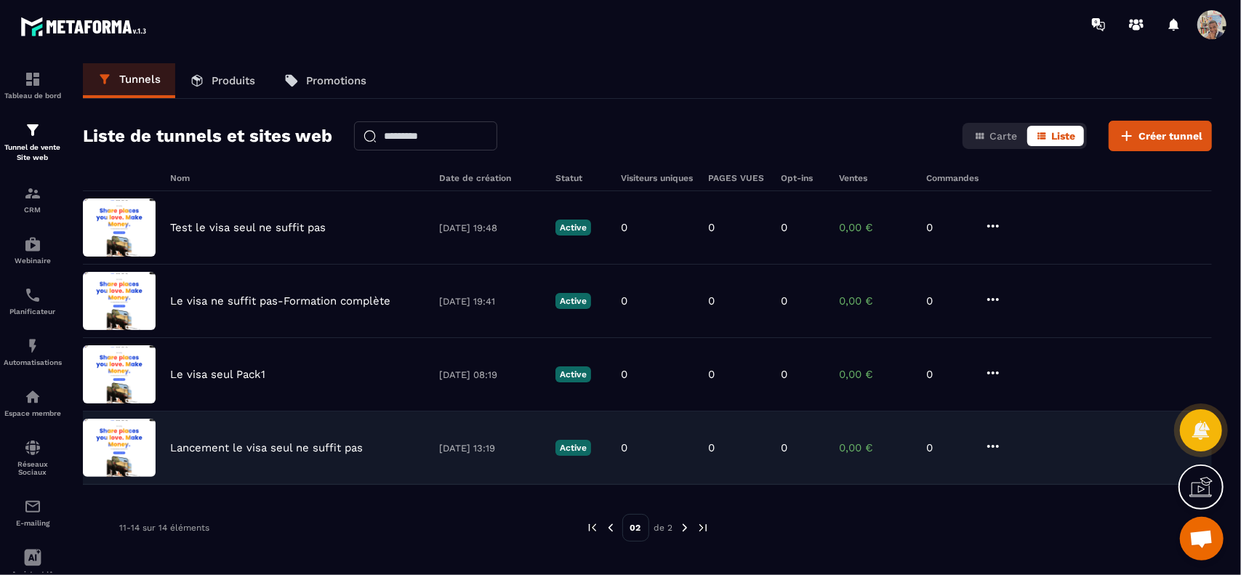
click at [998, 445] on icon at bounding box center [993, 446] width 12 height 3
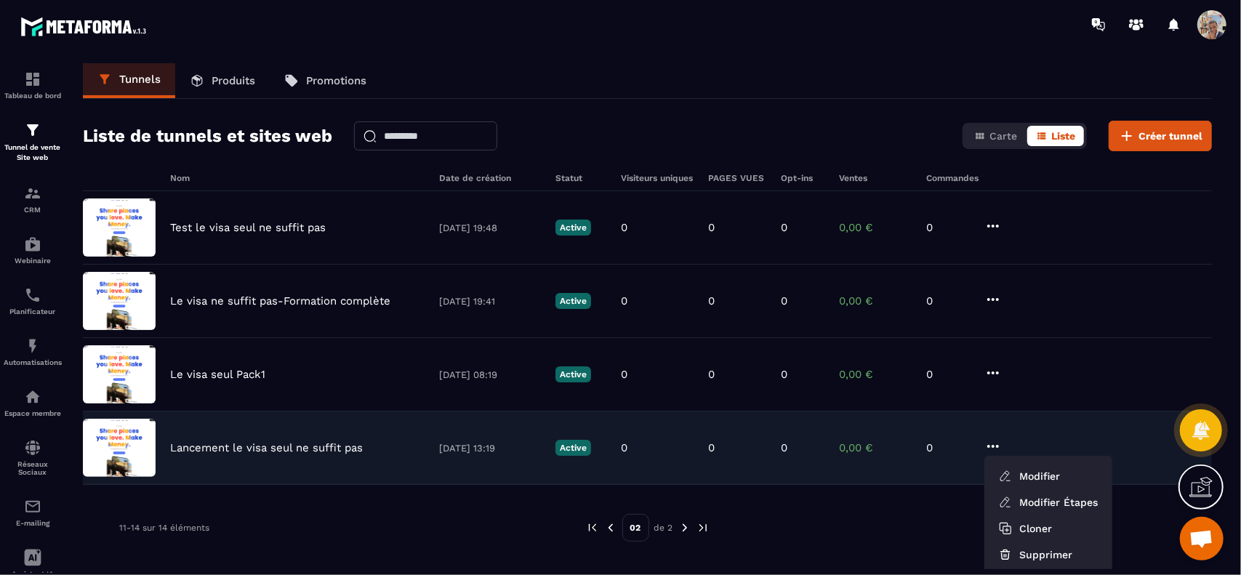
click at [310, 444] on p "Lancement le visa seul ne suffit pas" at bounding box center [266, 447] width 193 height 13
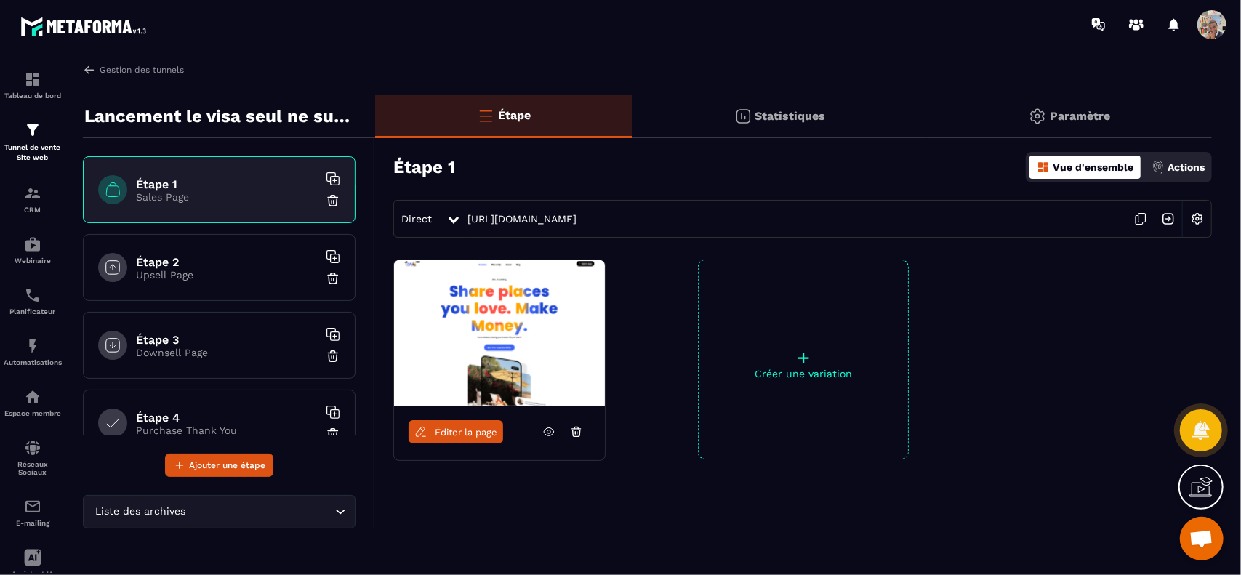
click at [549, 434] on icon at bounding box center [548, 431] width 13 height 13
click at [1169, 169] on p "Actions" at bounding box center [1186, 167] width 37 height 12
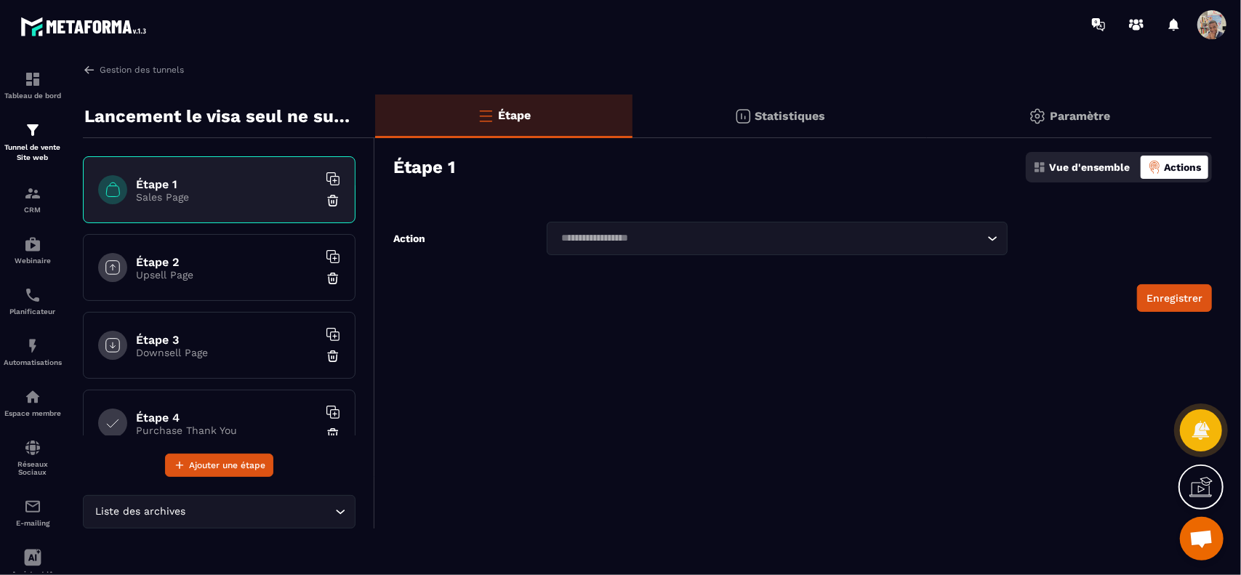
click at [1169, 169] on p "Actions" at bounding box center [1182, 167] width 37 height 12
click at [88, 68] on img at bounding box center [89, 69] width 13 height 13
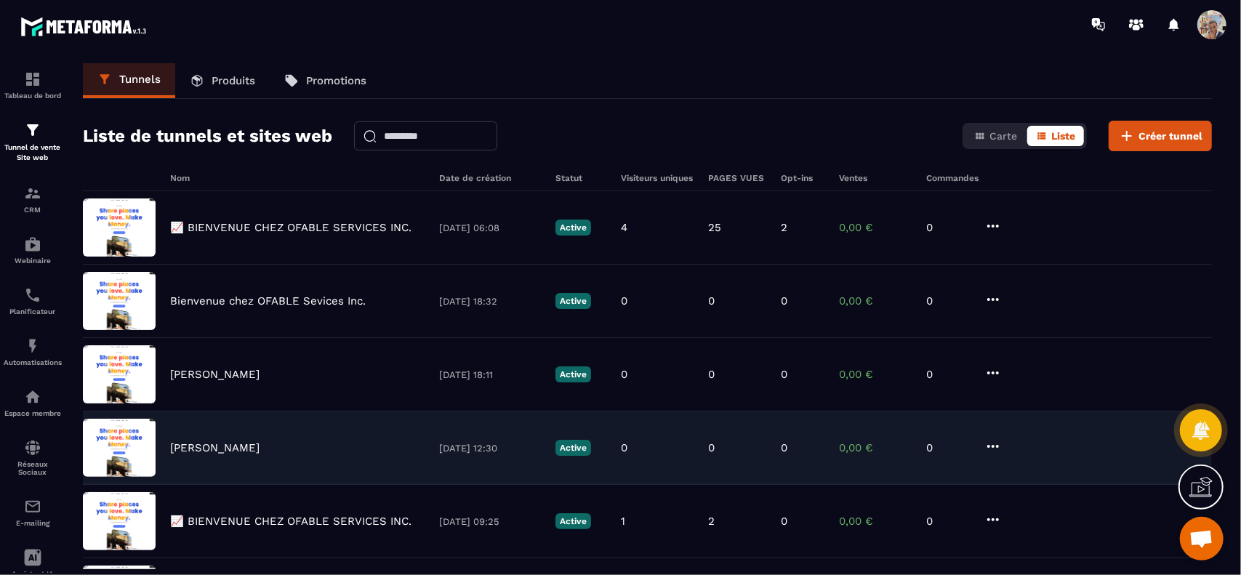
scroll to position [445, 0]
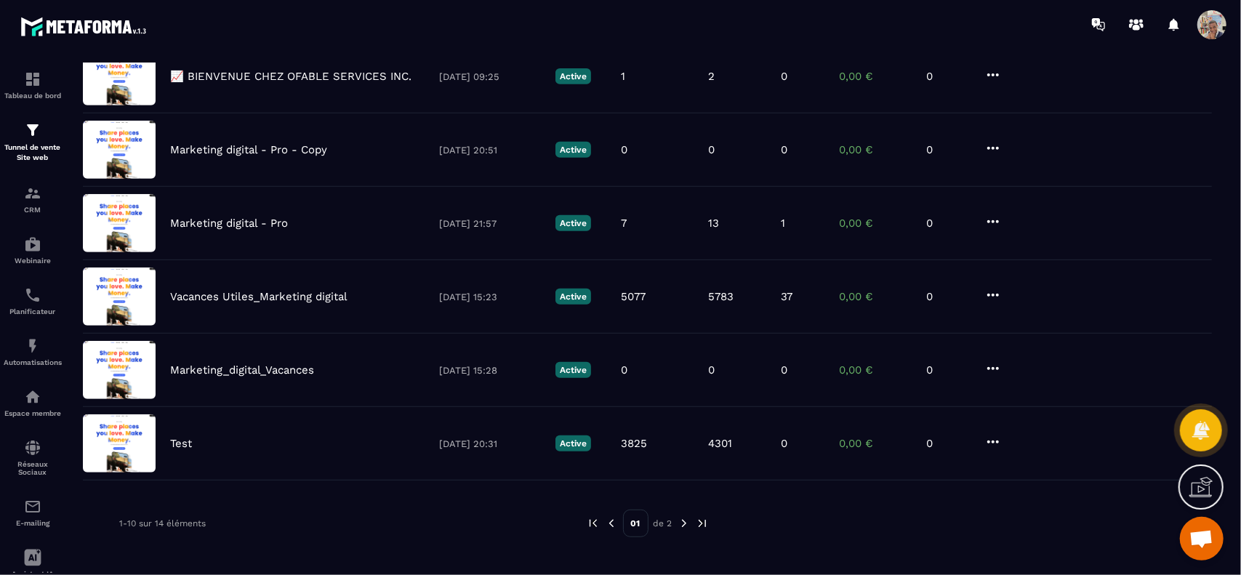
click at [689, 522] on img at bounding box center [684, 523] width 13 height 13
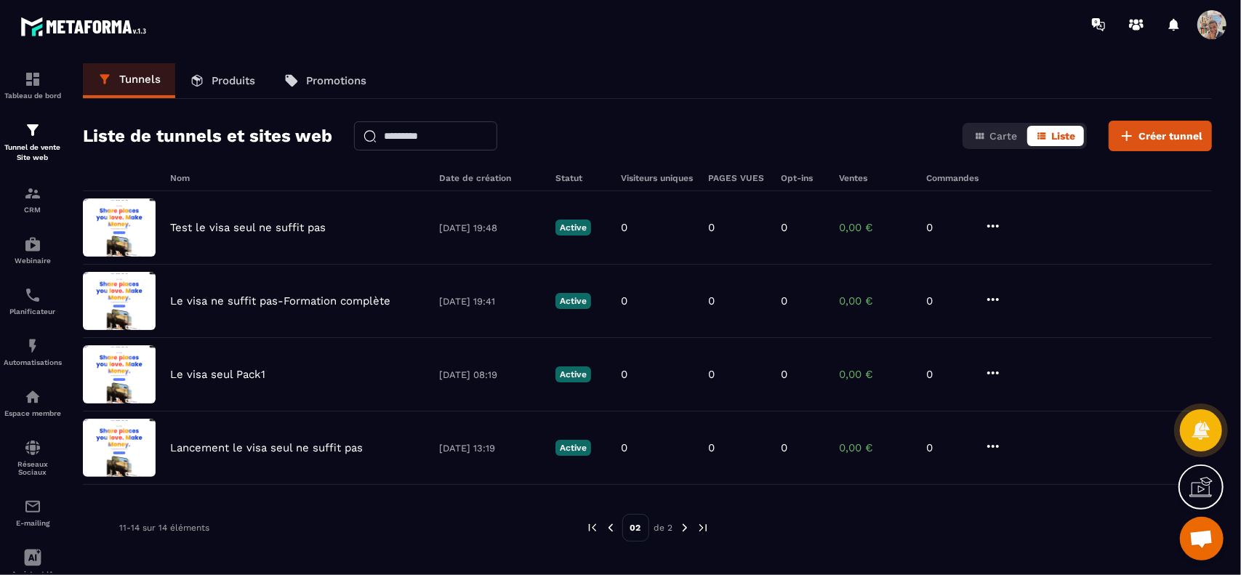
scroll to position [47, 0]
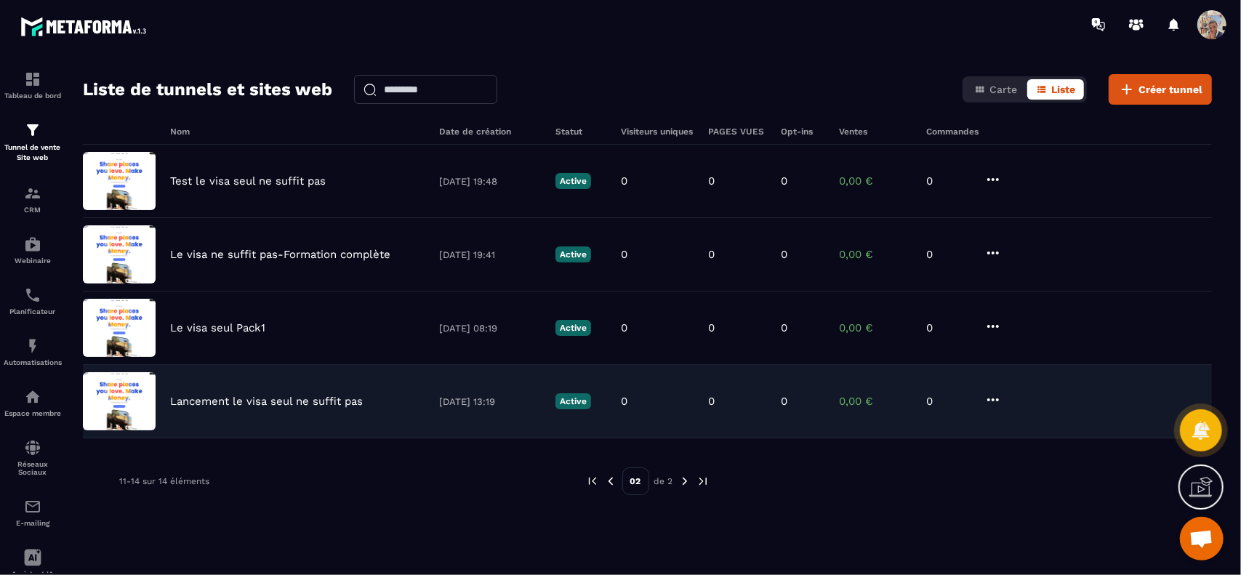
click at [990, 401] on icon at bounding box center [993, 399] width 17 height 17
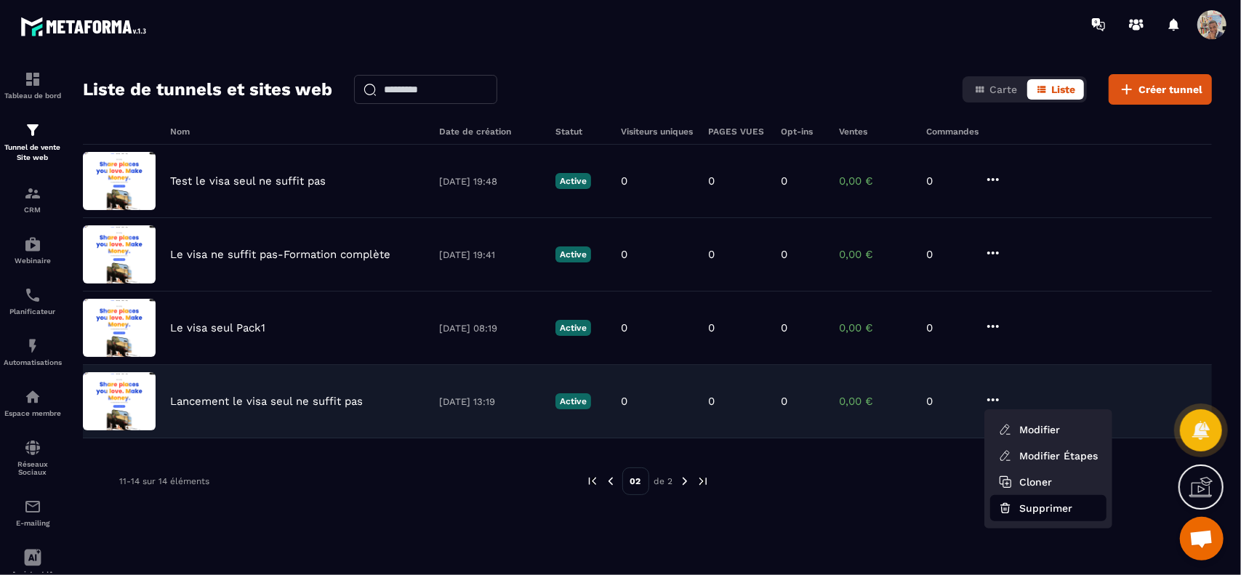
click at [1018, 500] on button "Supprimer" at bounding box center [1048, 508] width 116 height 26
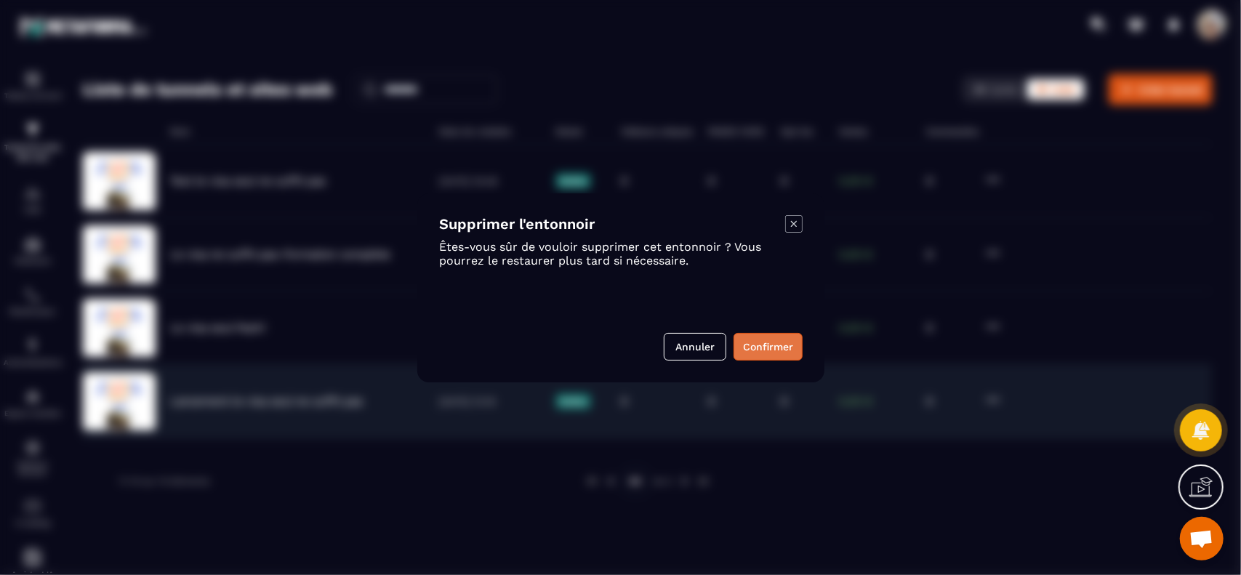
click at [761, 345] on button "Confirmer" at bounding box center [768, 347] width 69 height 28
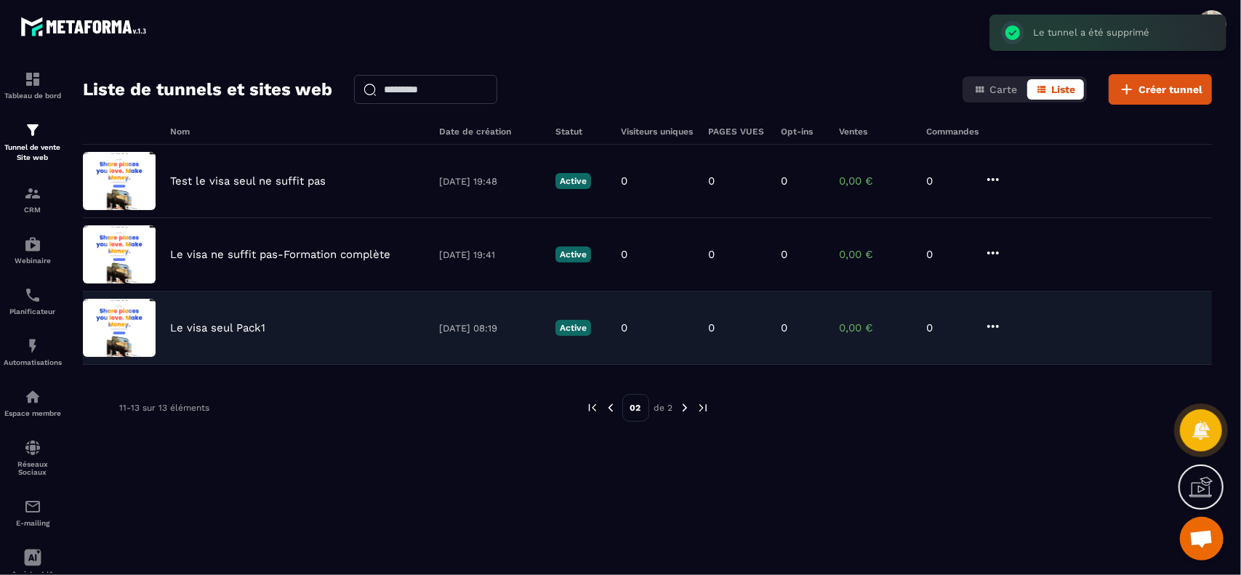
click at [244, 323] on p "Le visa seul Pack1" at bounding box center [217, 327] width 95 height 13
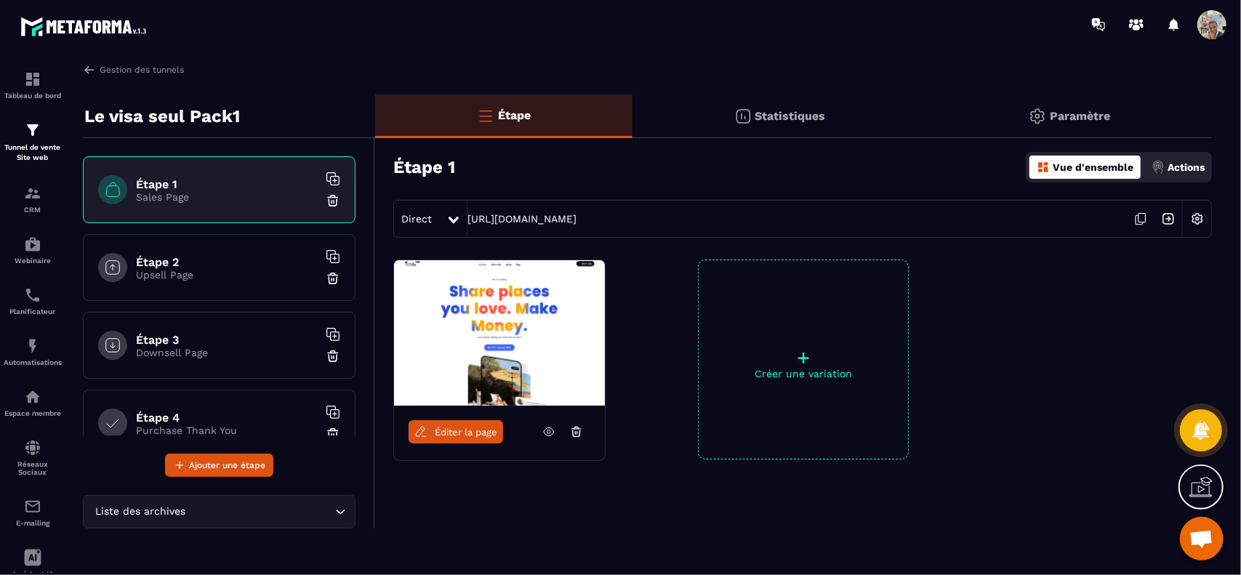
click at [550, 430] on icon at bounding box center [550, 432] width 4 height 4
click at [90, 71] on img at bounding box center [89, 69] width 13 height 13
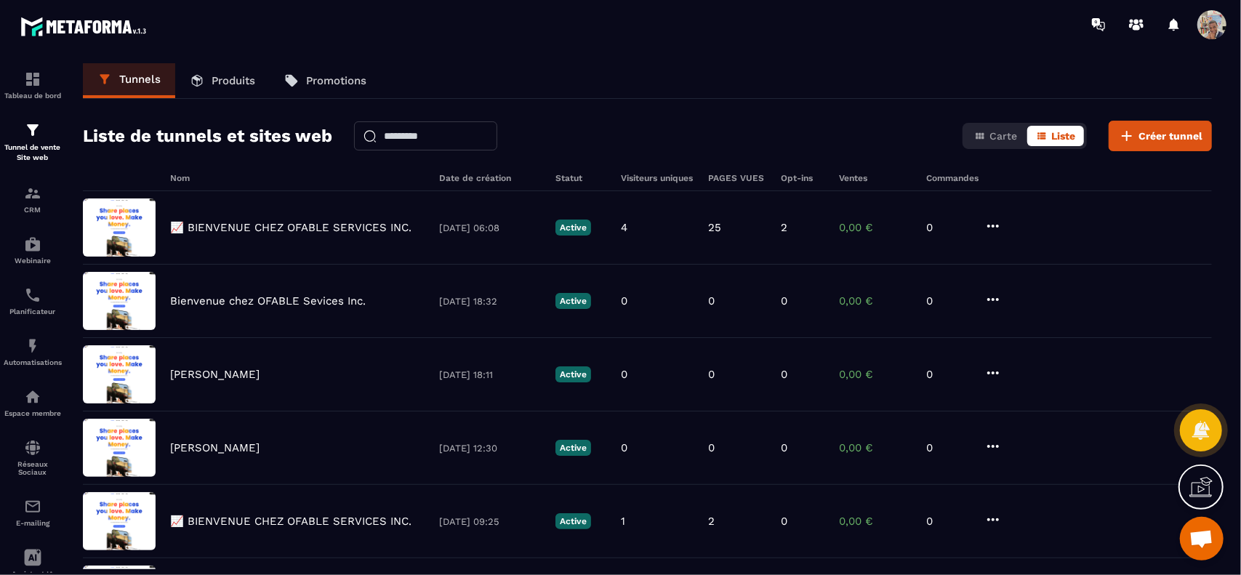
click at [222, 81] on p "Produits" at bounding box center [234, 80] width 44 height 13
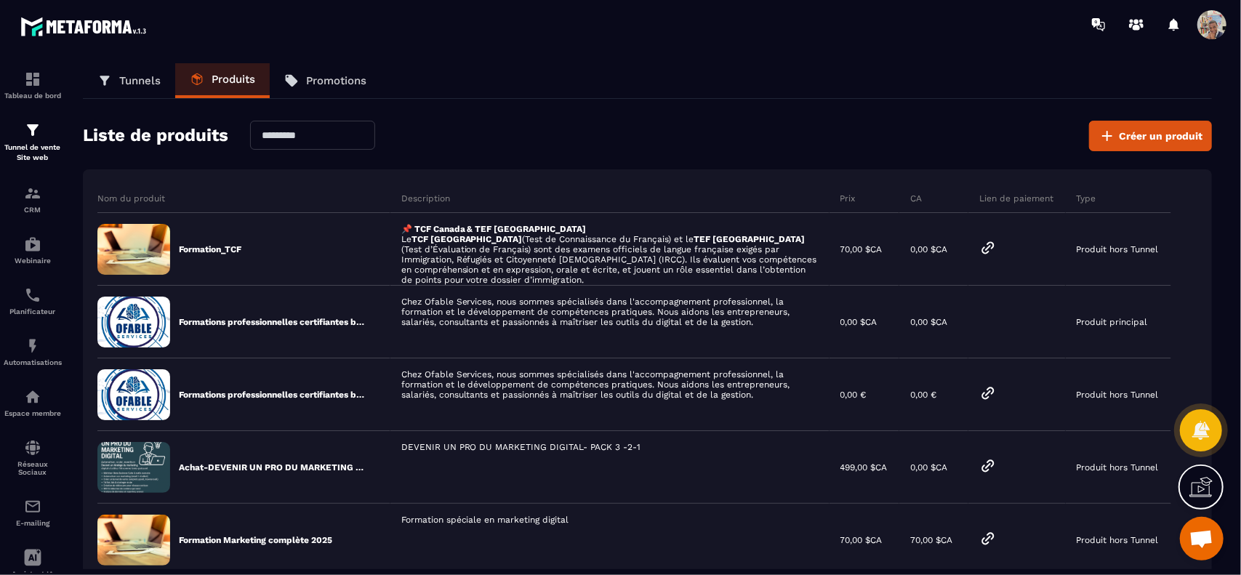
click at [135, 79] on p "Tunnels" at bounding box center [139, 80] width 41 height 13
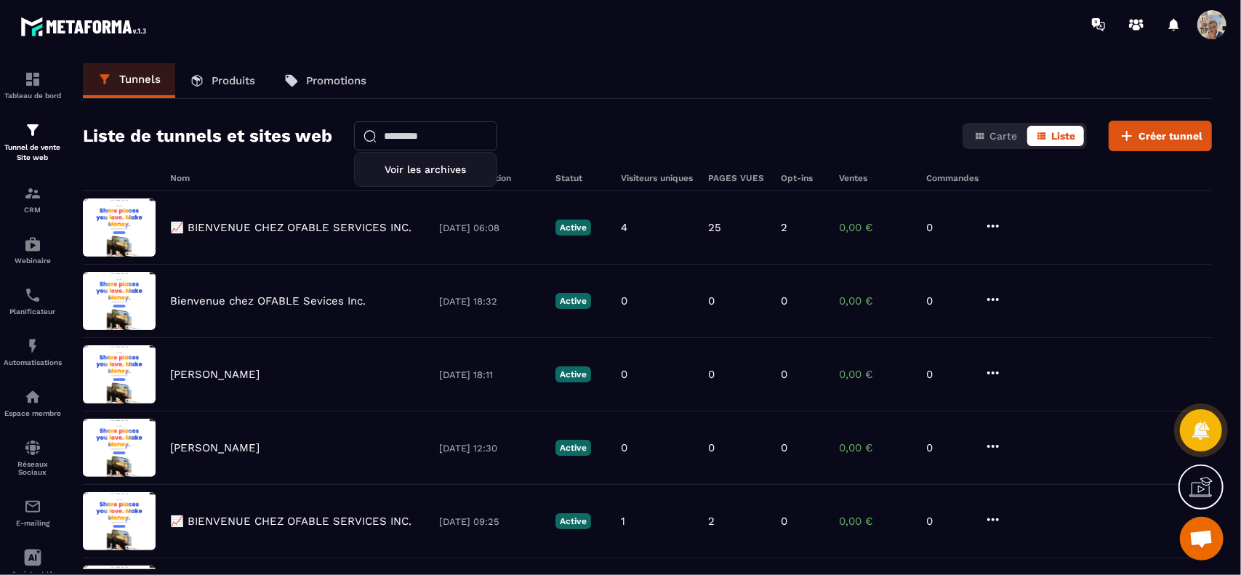
click at [449, 142] on input "text" at bounding box center [425, 135] width 143 height 29
paste input "**********"
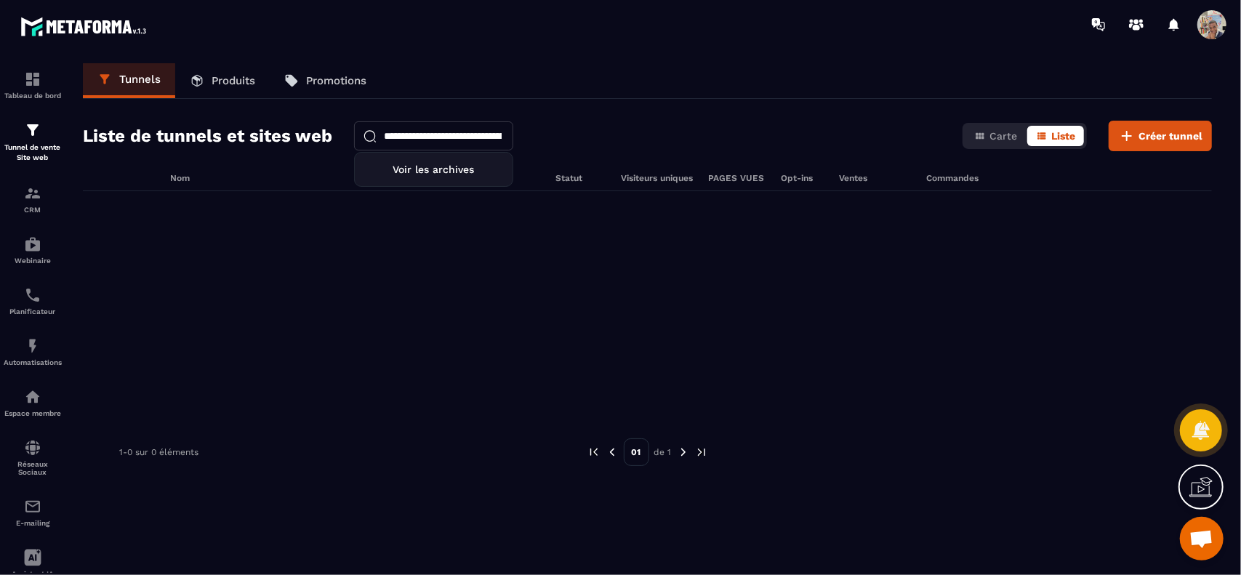
click at [452, 139] on input "**********" at bounding box center [433, 135] width 159 height 28
paste input "**********"
type input "**********"
